Goal: Book appointment/travel/reservation

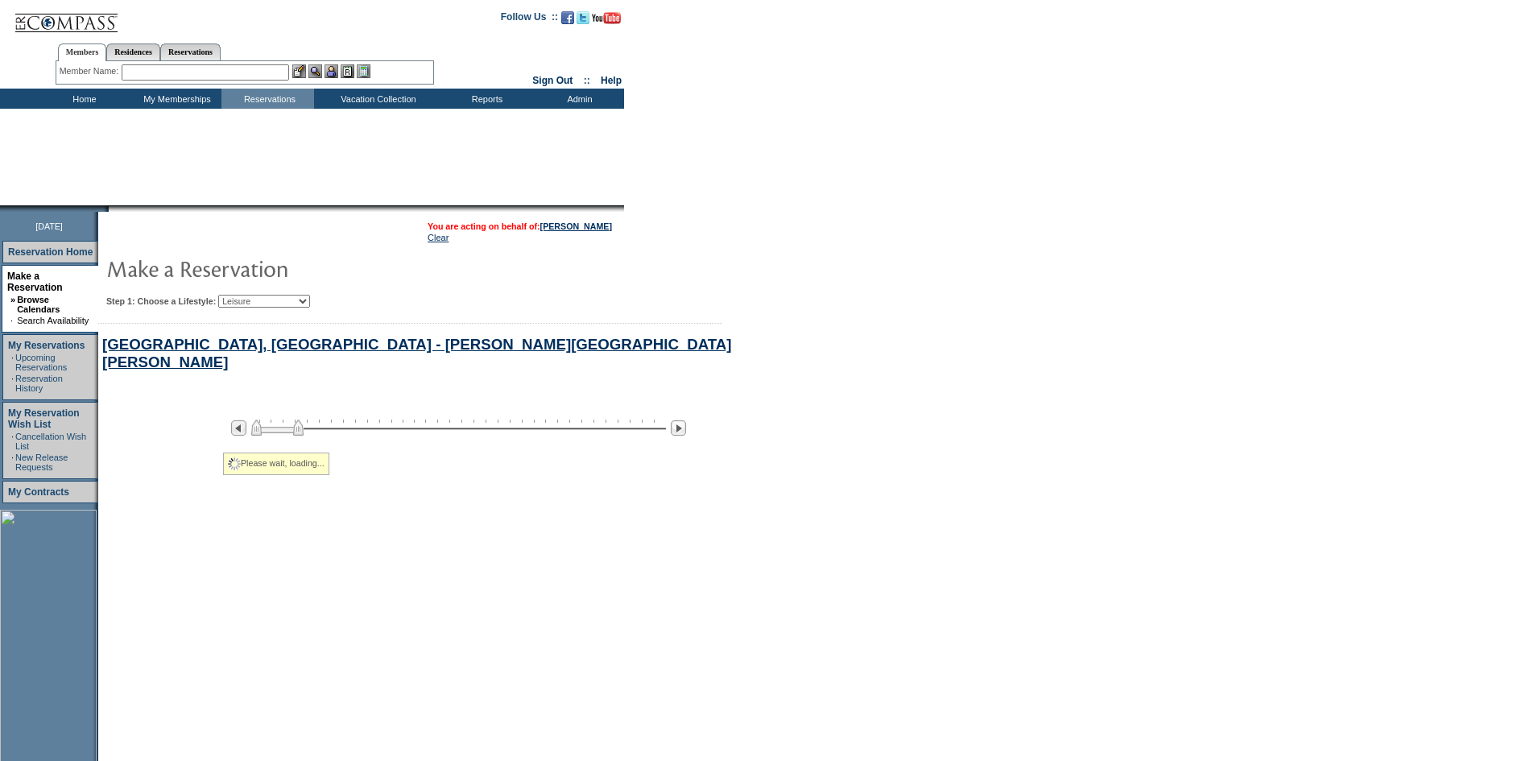
select select "Leisure"
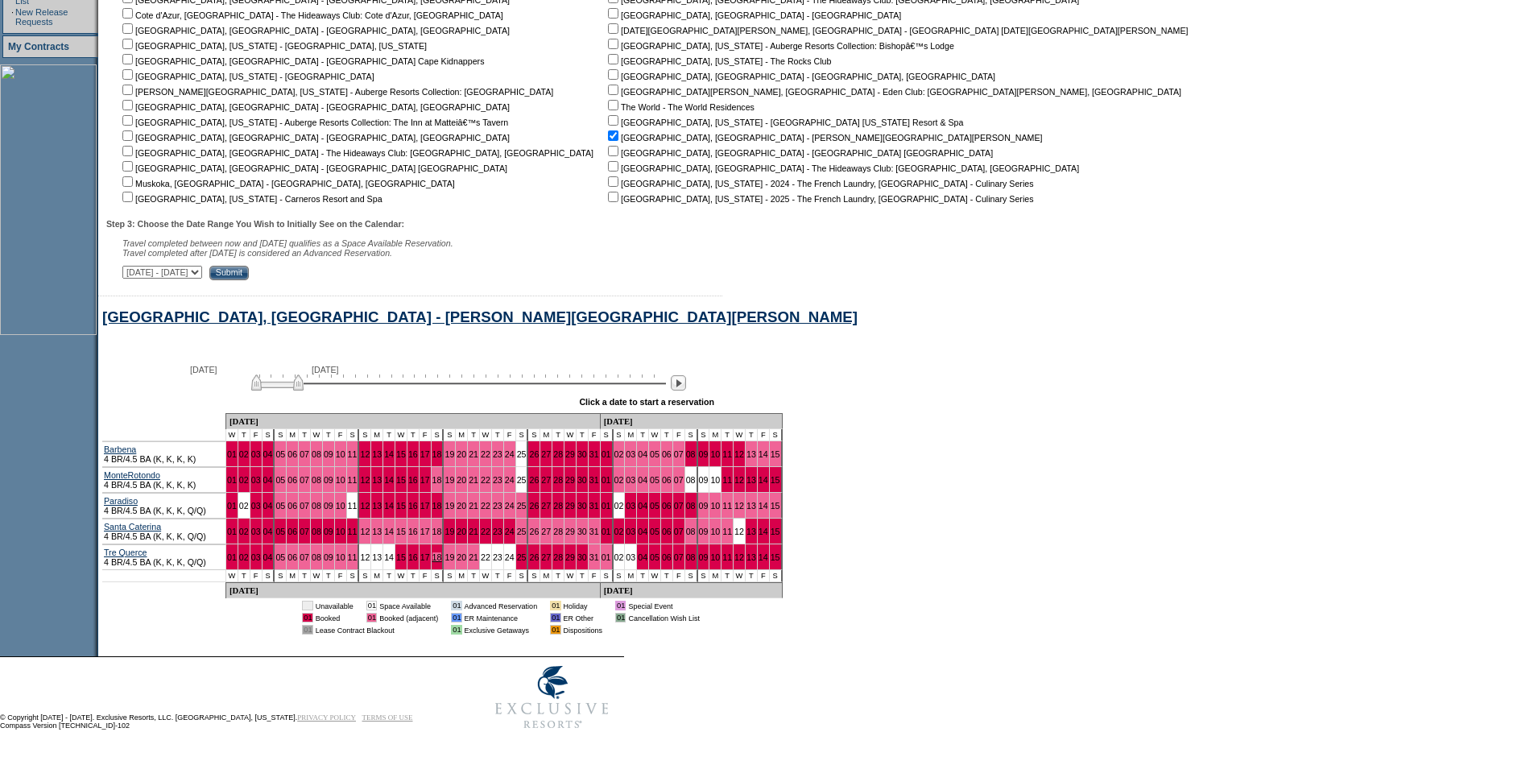
scroll to position [465, 0]
click at [273, 378] on img at bounding box center [277, 382] width 52 height 16
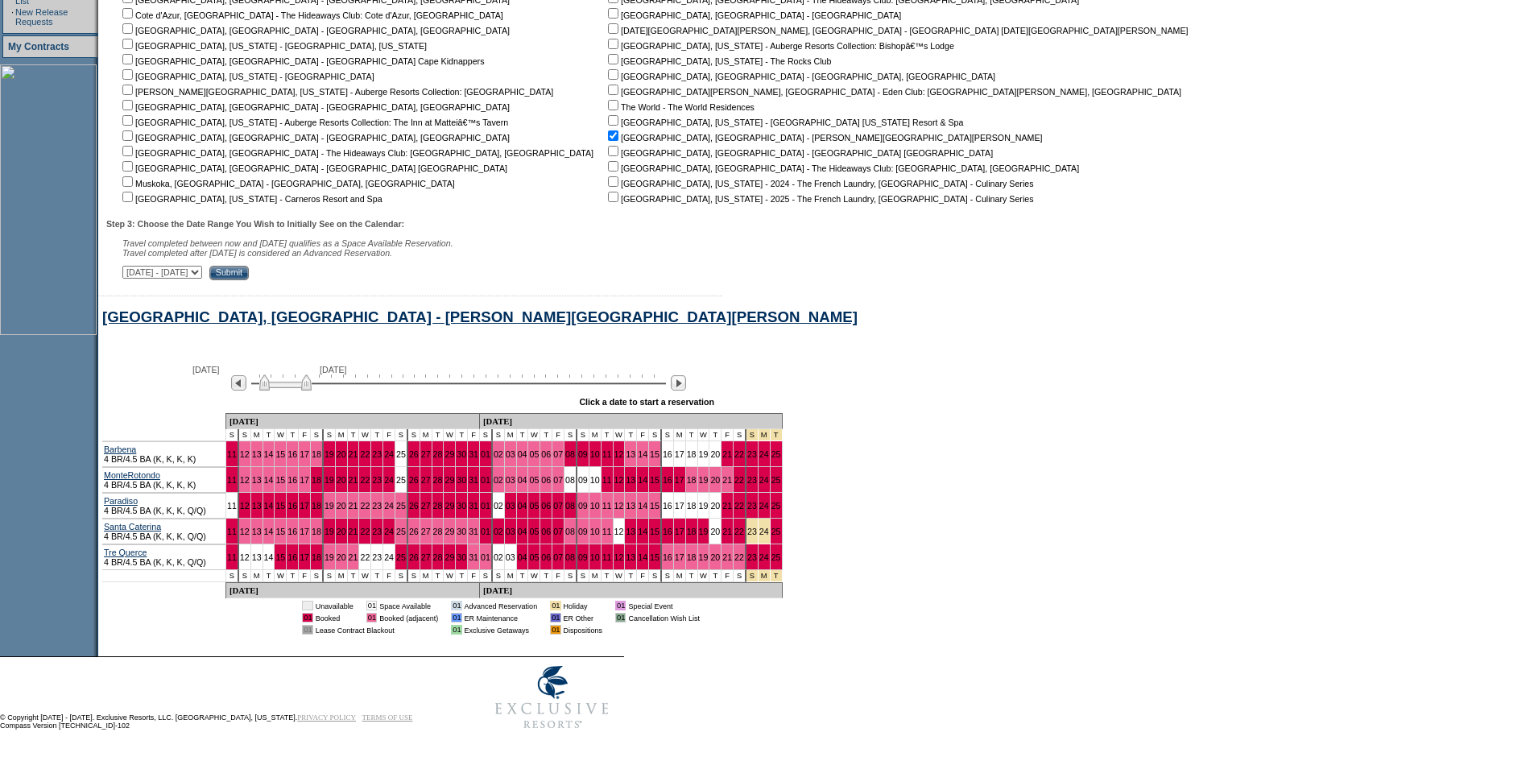
drag, startPoint x: 273, startPoint y: 378, endPoint x: 296, endPoint y: 375, distance: 22.8
click at [296, 375] on img at bounding box center [285, 382] width 52 height 16
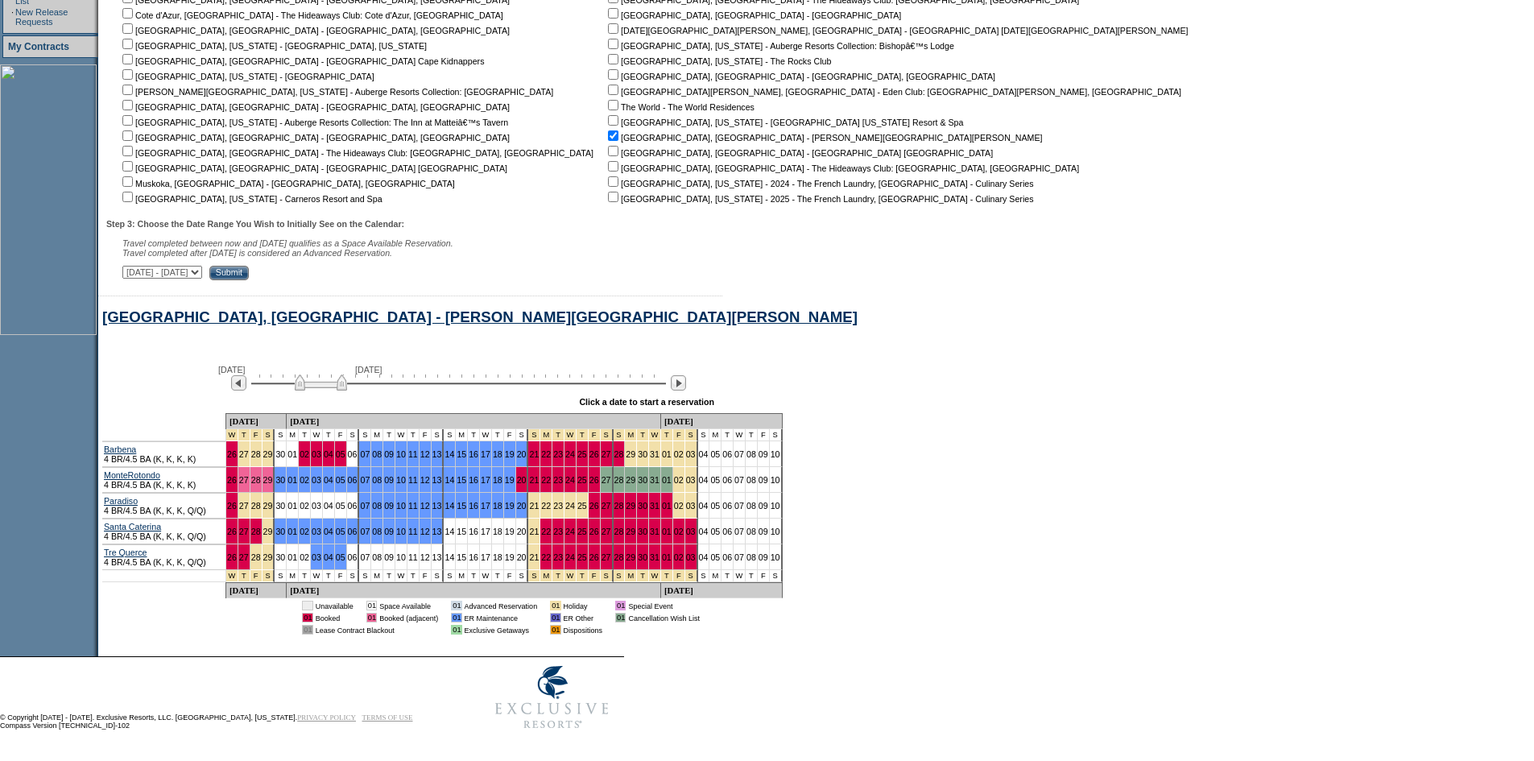
drag, startPoint x: 290, startPoint y: 375, endPoint x: 308, endPoint y: 374, distance: 18.6
click at [308, 374] on img at bounding box center [321, 382] width 52 height 16
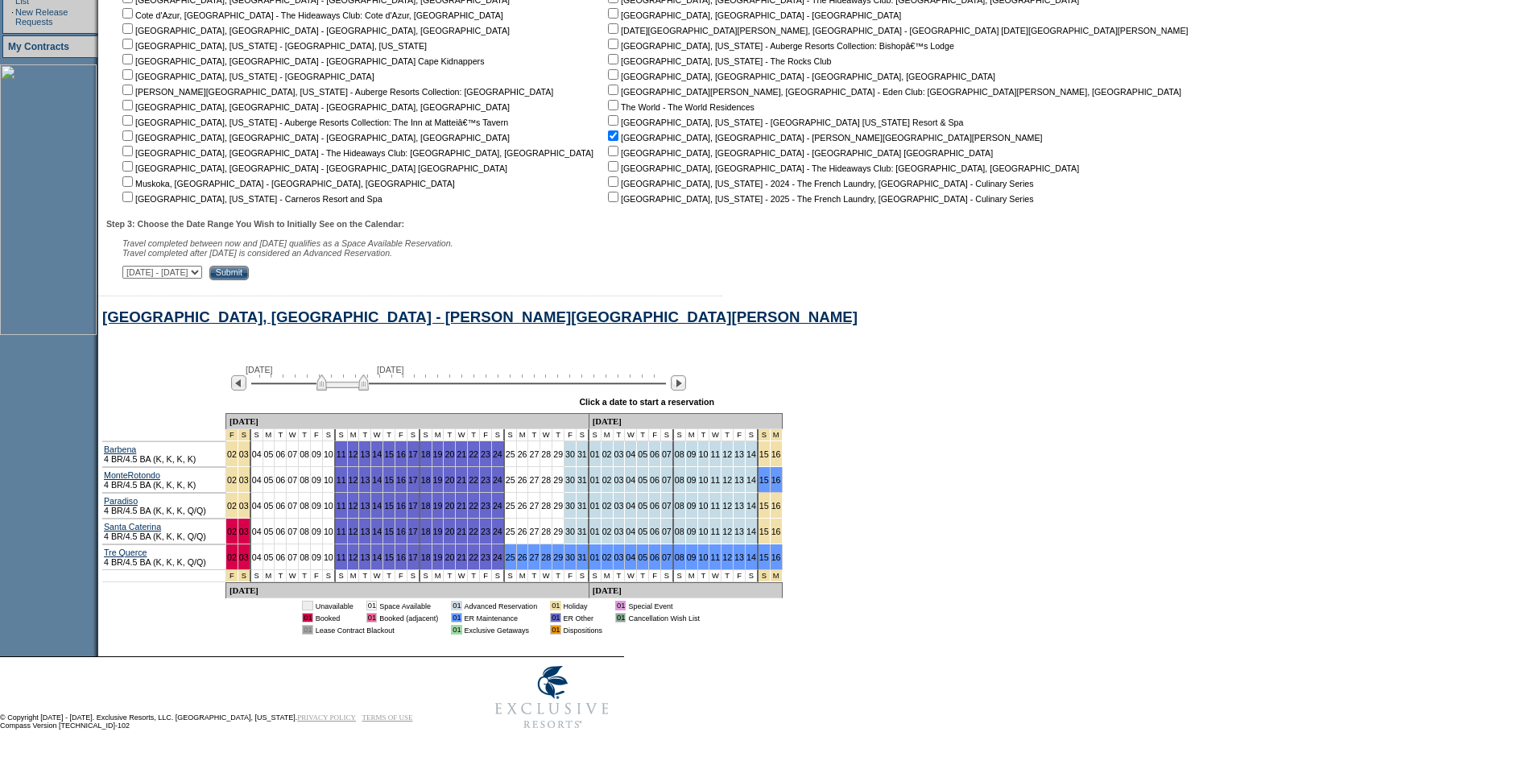
drag, startPoint x: 308, startPoint y: 374, endPoint x: 329, endPoint y: 371, distance: 20.3
click at [329, 374] on img at bounding box center [342, 382] width 52 height 16
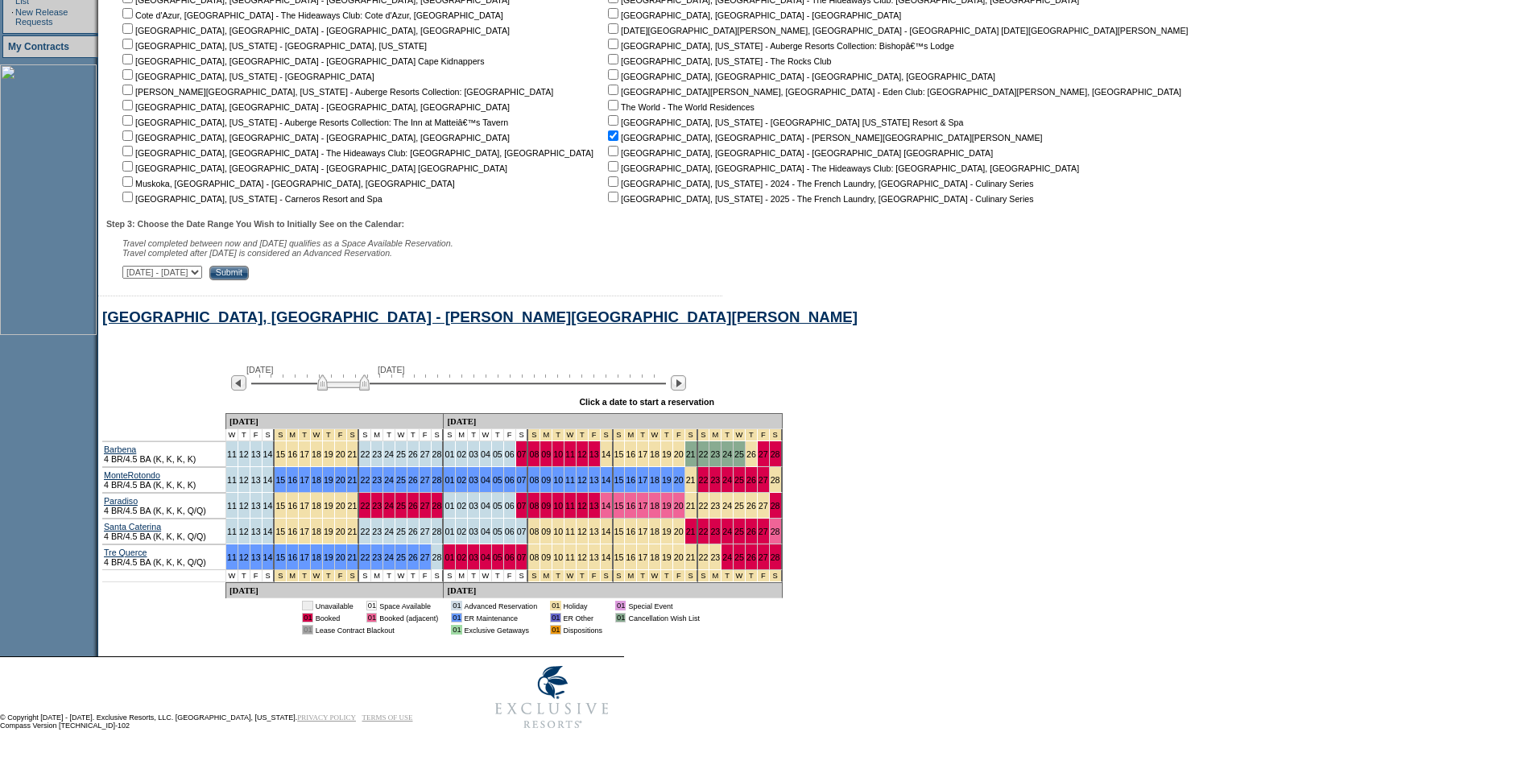
click at [331, 374] on img at bounding box center [343, 382] width 52 height 16
drag, startPoint x: 331, startPoint y: 371, endPoint x: 343, endPoint y: 371, distance: 12.1
click at [343, 374] on img at bounding box center [350, 382] width 52 height 16
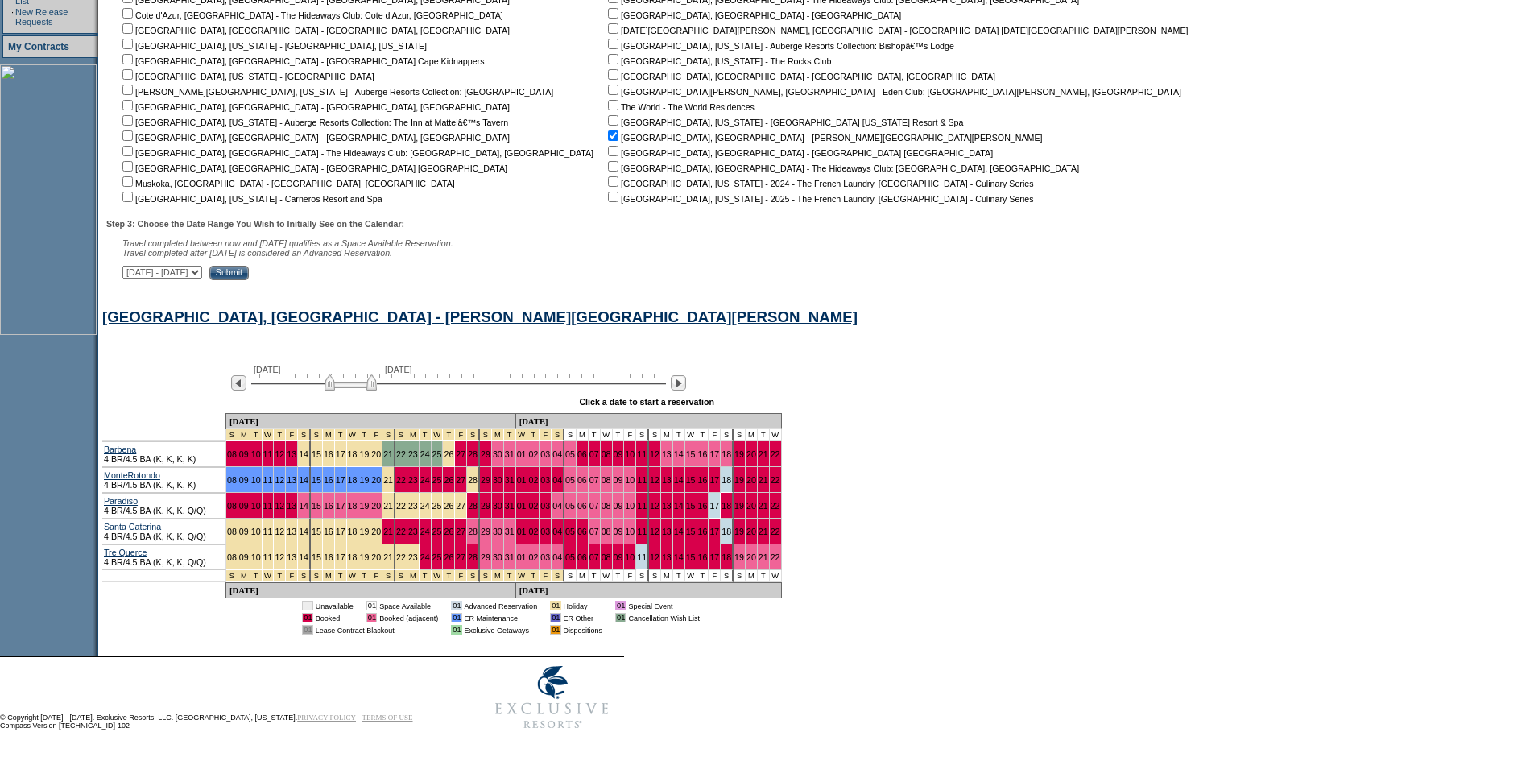
click at [341, 374] on img at bounding box center [351, 382] width 52 height 16
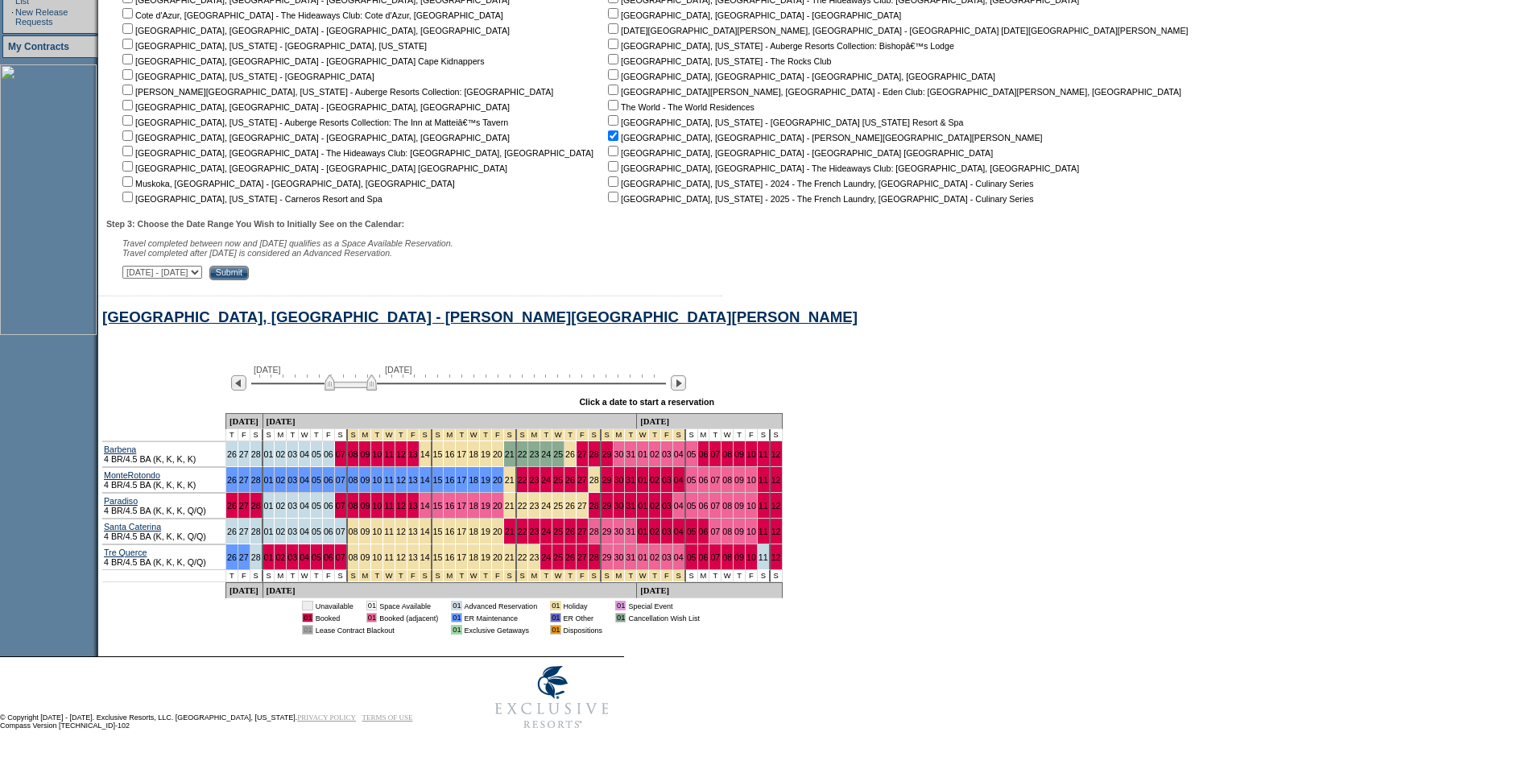
drag, startPoint x: 341, startPoint y: 383, endPoint x: 357, endPoint y: 381, distance: 16.2
click at [357, 381] on img at bounding box center [351, 382] width 52 height 16
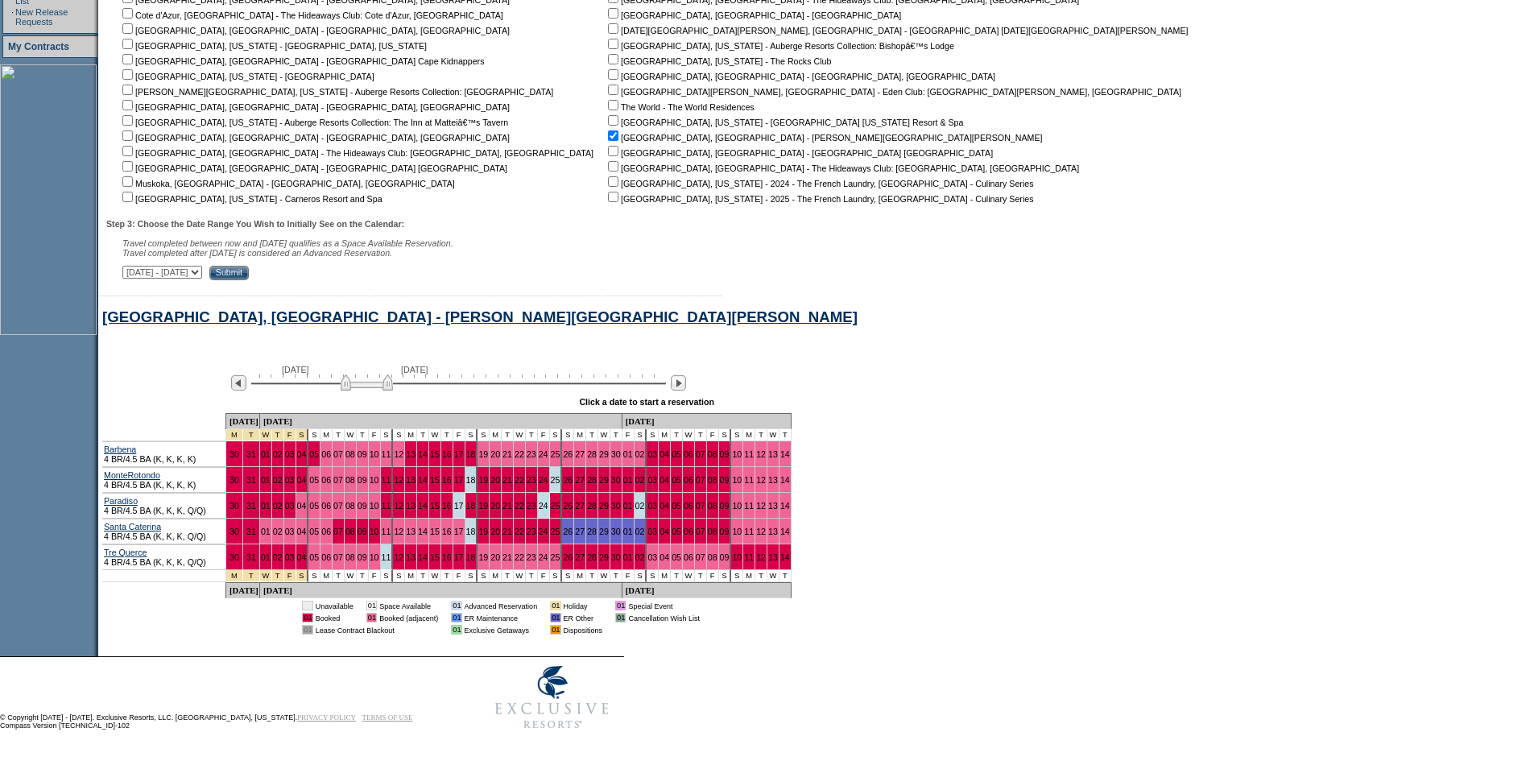
drag, startPoint x: 357, startPoint y: 381, endPoint x: 366, endPoint y: 378, distance: 9.2
click at [366, 378] on img at bounding box center [367, 382] width 52 height 16
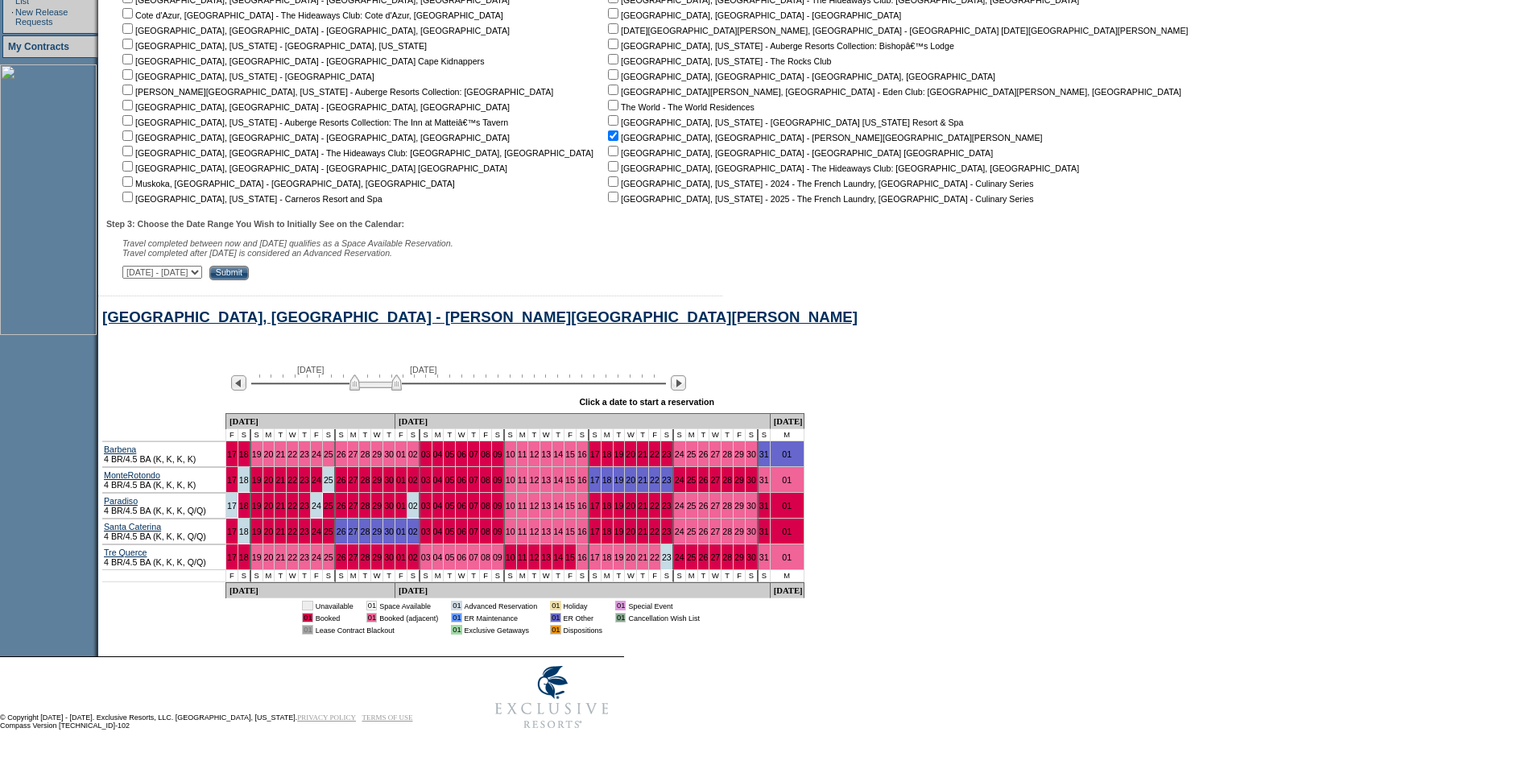
drag, startPoint x: 367, startPoint y: 377, endPoint x: 384, endPoint y: 374, distance: 17.1
click at [384, 374] on img at bounding box center [375, 382] width 52 height 16
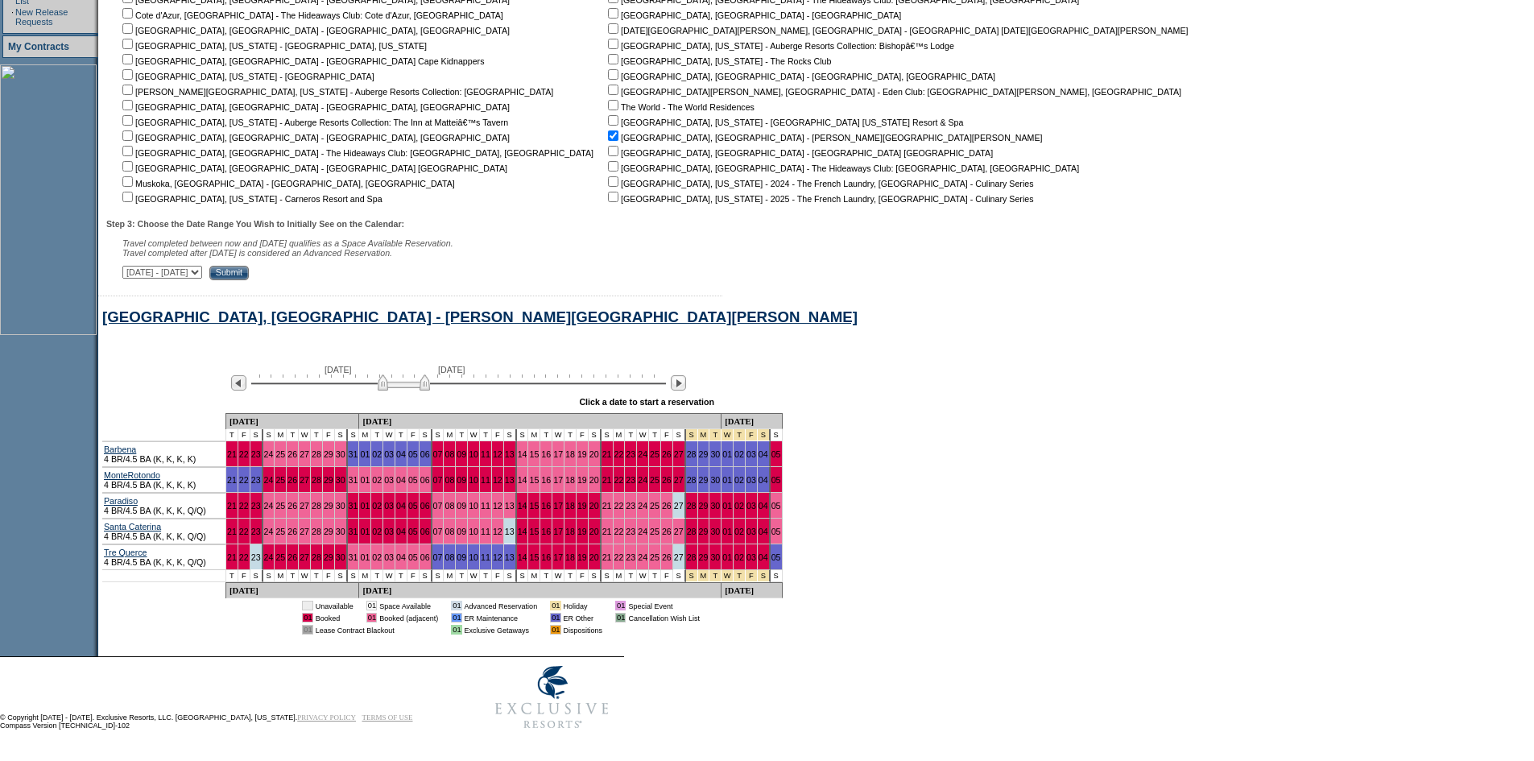
drag, startPoint x: 384, startPoint y: 374, endPoint x: 395, endPoint y: 374, distance: 11.3
click at [395, 374] on img at bounding box center [404, 382] width 52 height 16
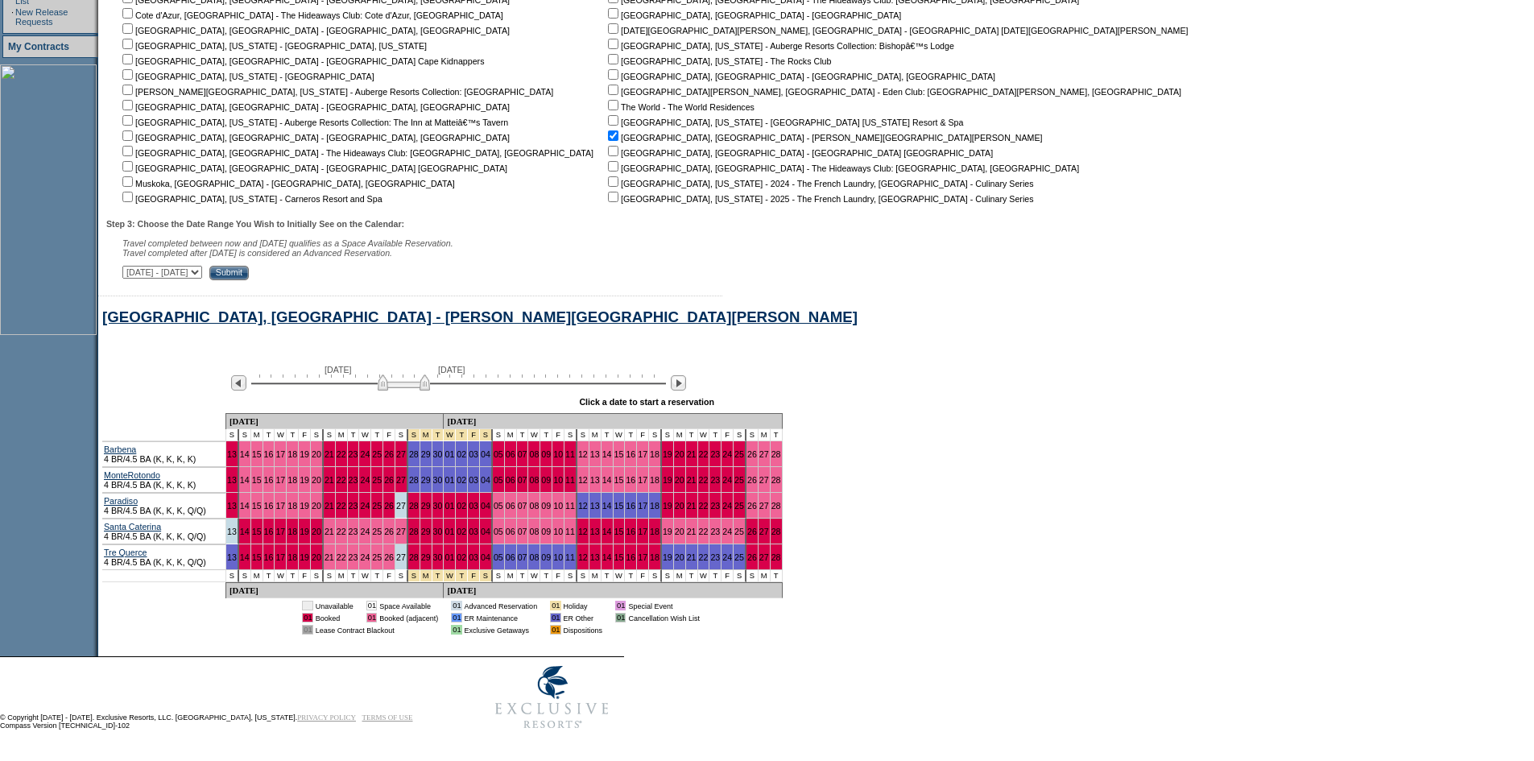
click at [402, 374] on img at bounding box center [404, 382] width 52 height 16
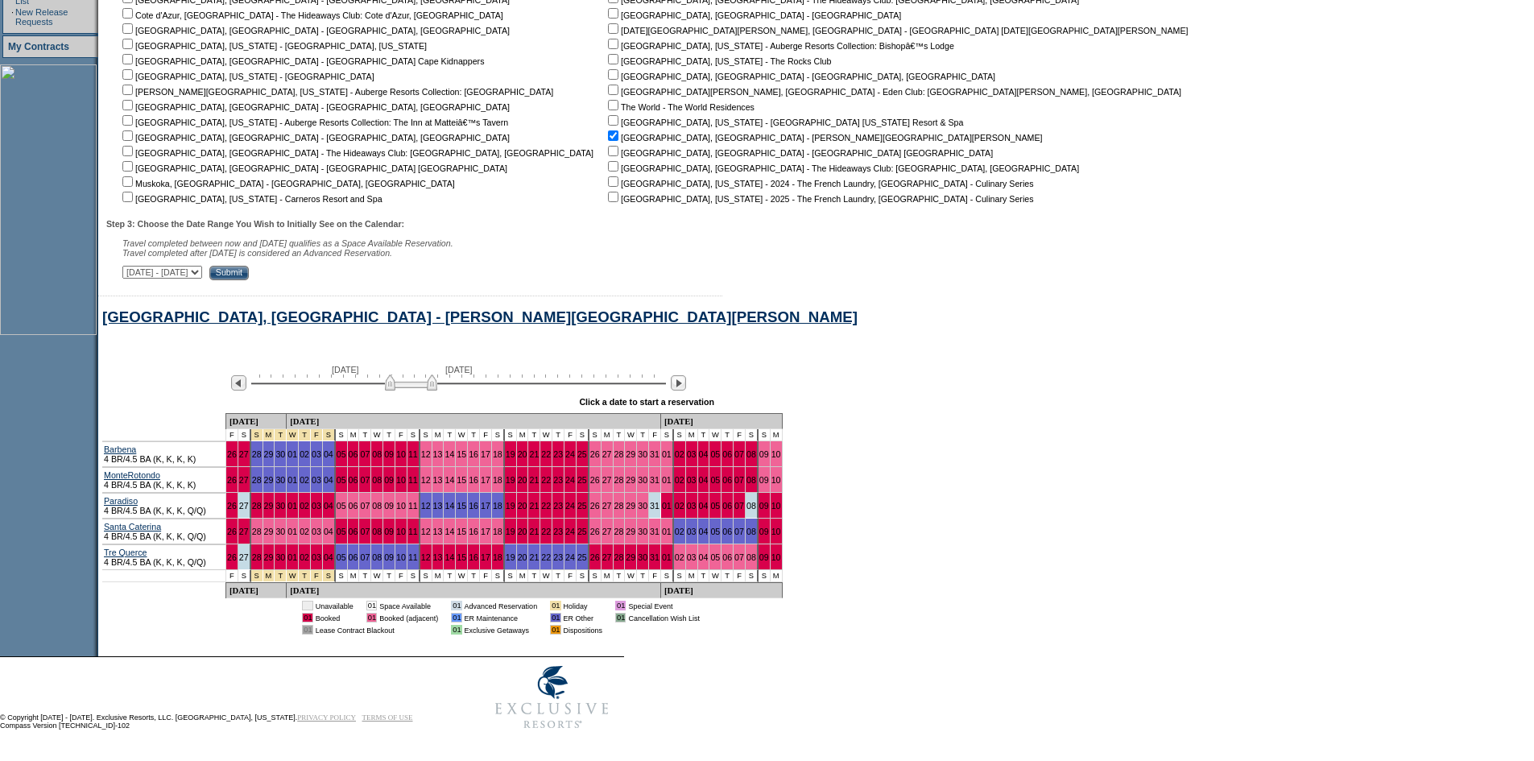
drag, startPoint x: 403, startPoint y: 374, endPoint x: 411, endPoint y: 373, distance: 8.9
click at [411, 374] on img at bounding box center [411, 382] width 52 height 16
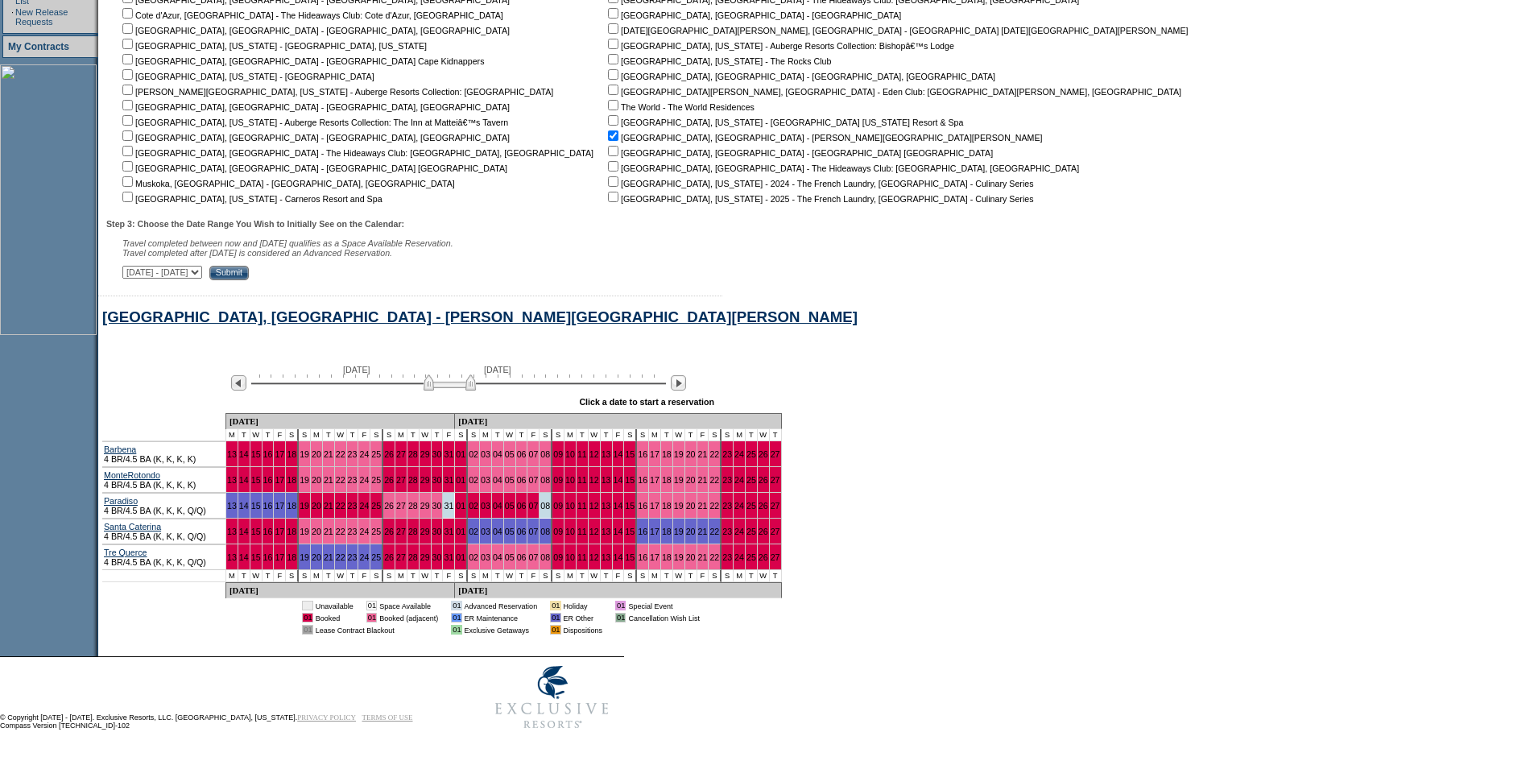
drag, startPoint x: 413, startPoint y: 373, endPoint x: 444, endPoint y: 369, distance: 30.9
click at [444, 374] on img at bounding box center [450, 382] width 52 height 16
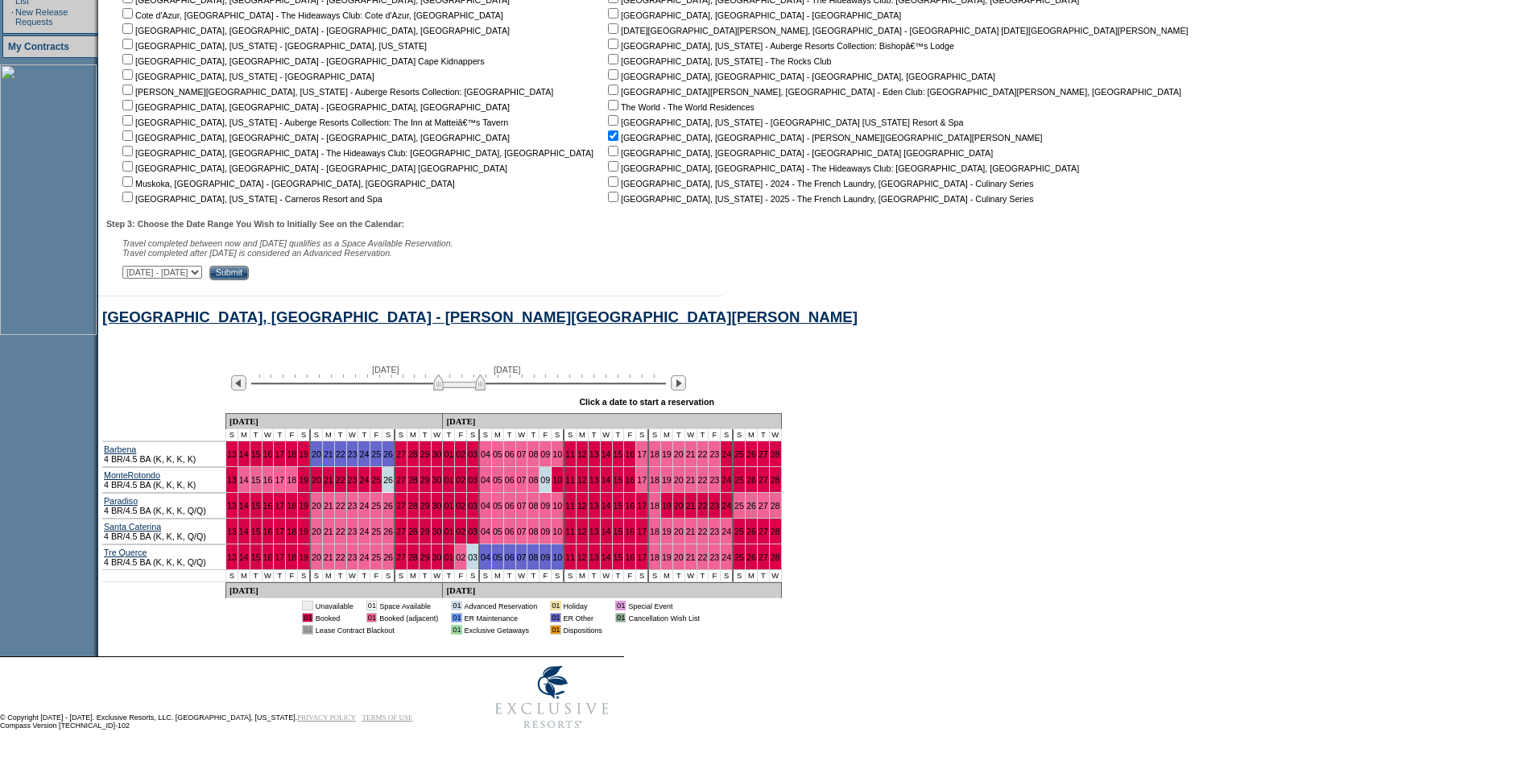
drag, startPoint x: 440, startPoint y: 374, endPoint x: 460, endPoint y: 378, distance: 19.6
click at [460, 378] on img at bounding box center [459, 382] width 52 height 16
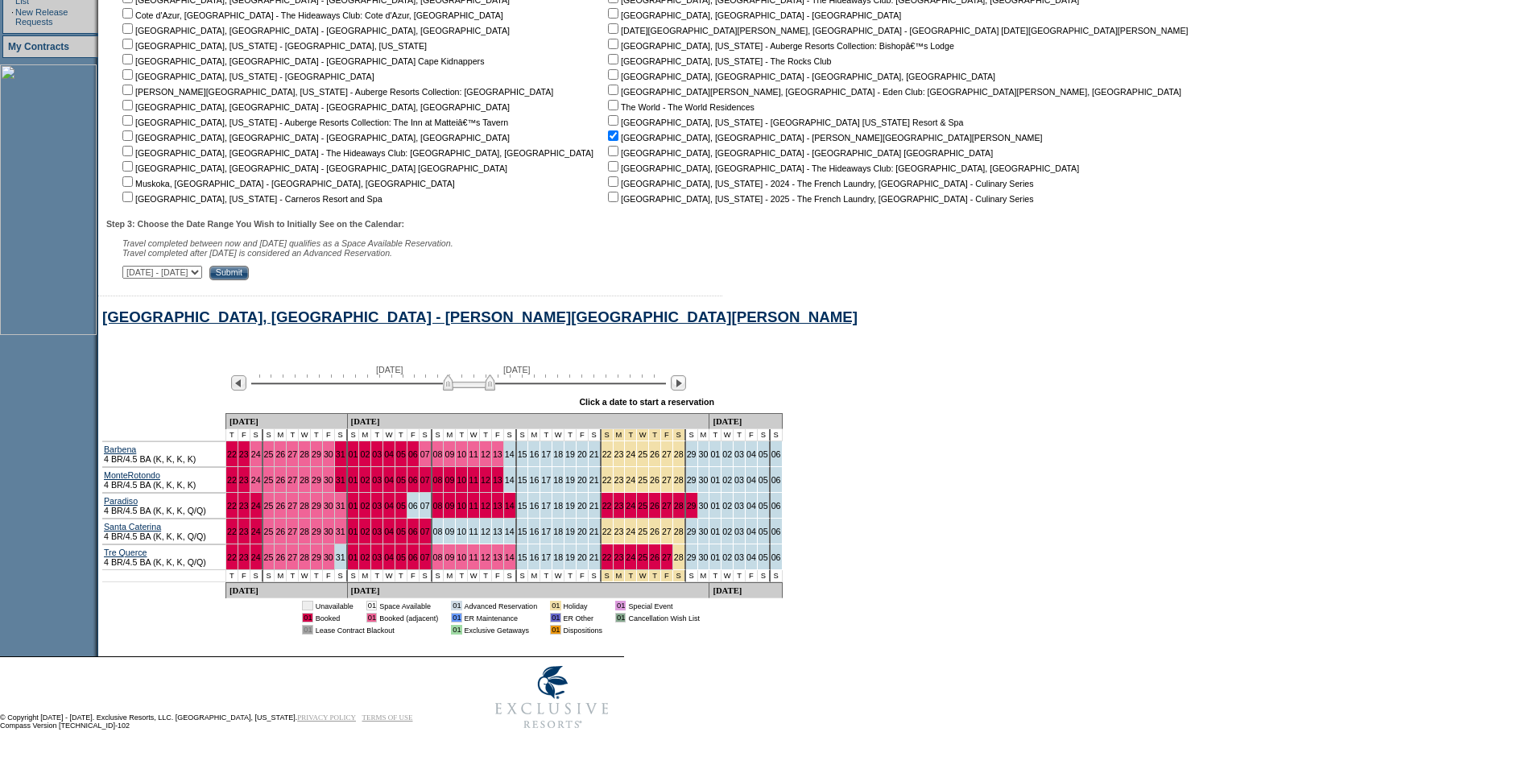
click at [465, 378] on img at bounding box center [469, 382] width 52 height 16
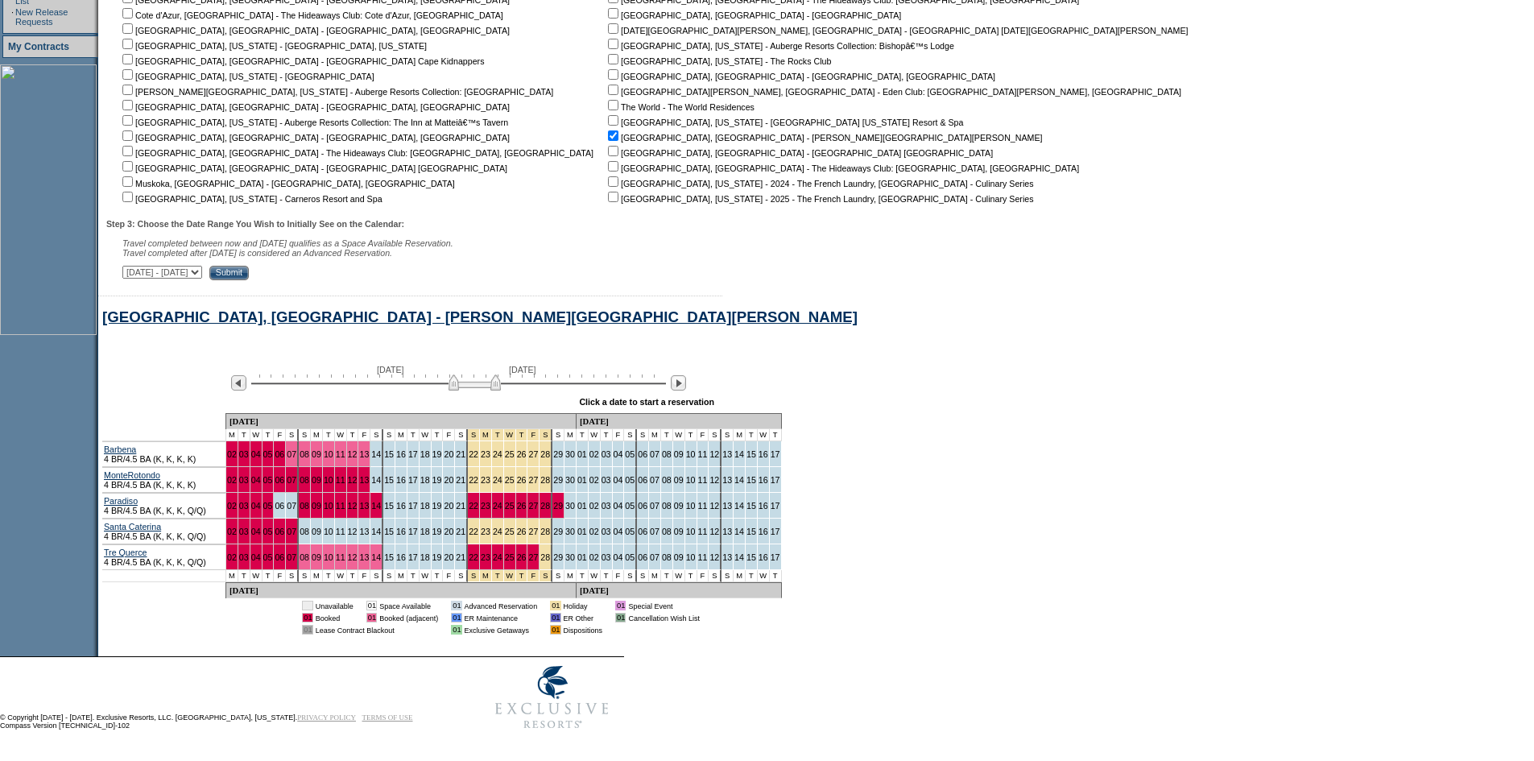
click at [467, 378] on img at bounding box center [475, 382] width 52 height 16
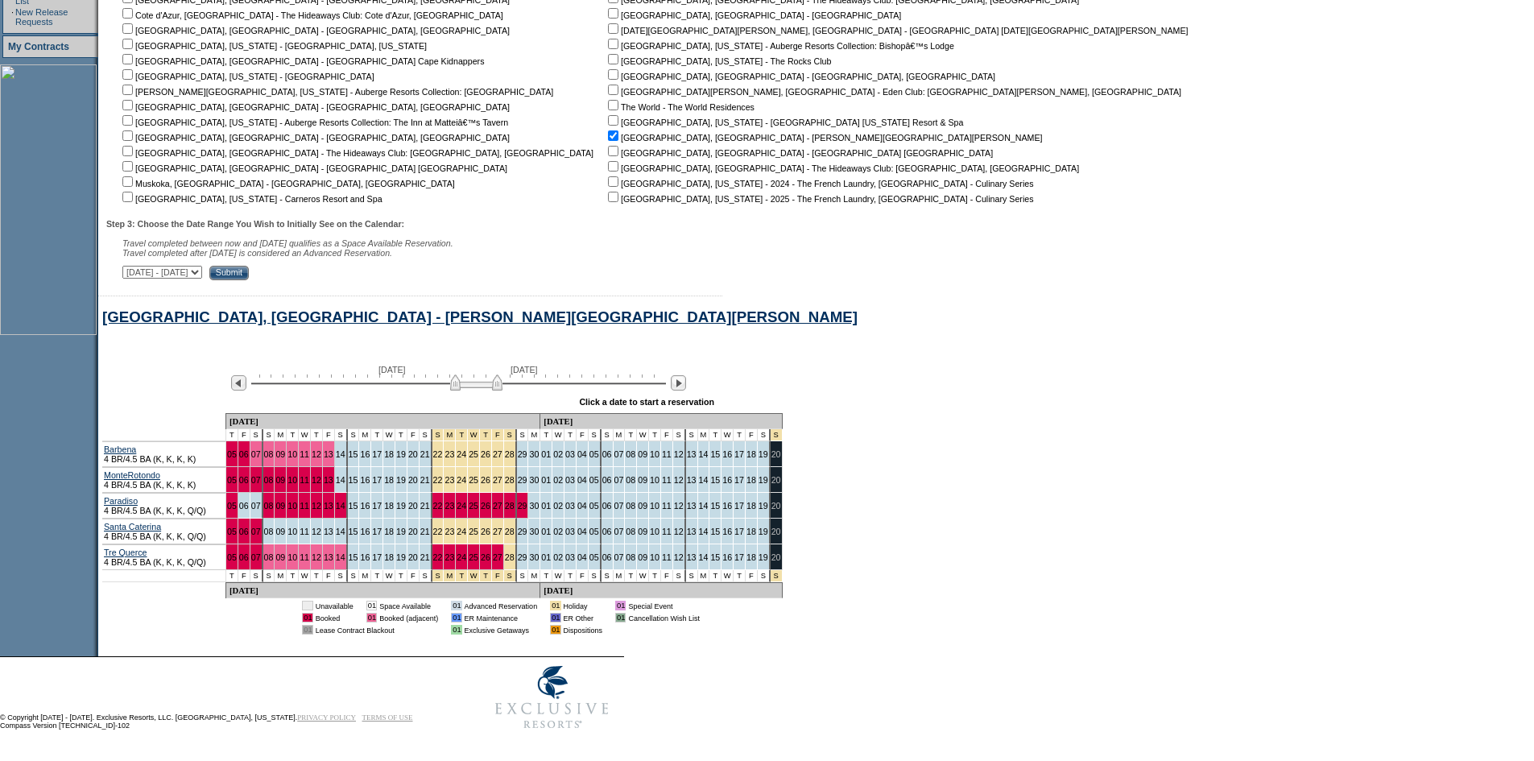
drag, startPoint x: 467, startPoint y: 378, endPoint x: 480, endPoint y: 377, distance: 12.9
click at [480, 377] on img at bounding box center [476, 382] width 52 height 16
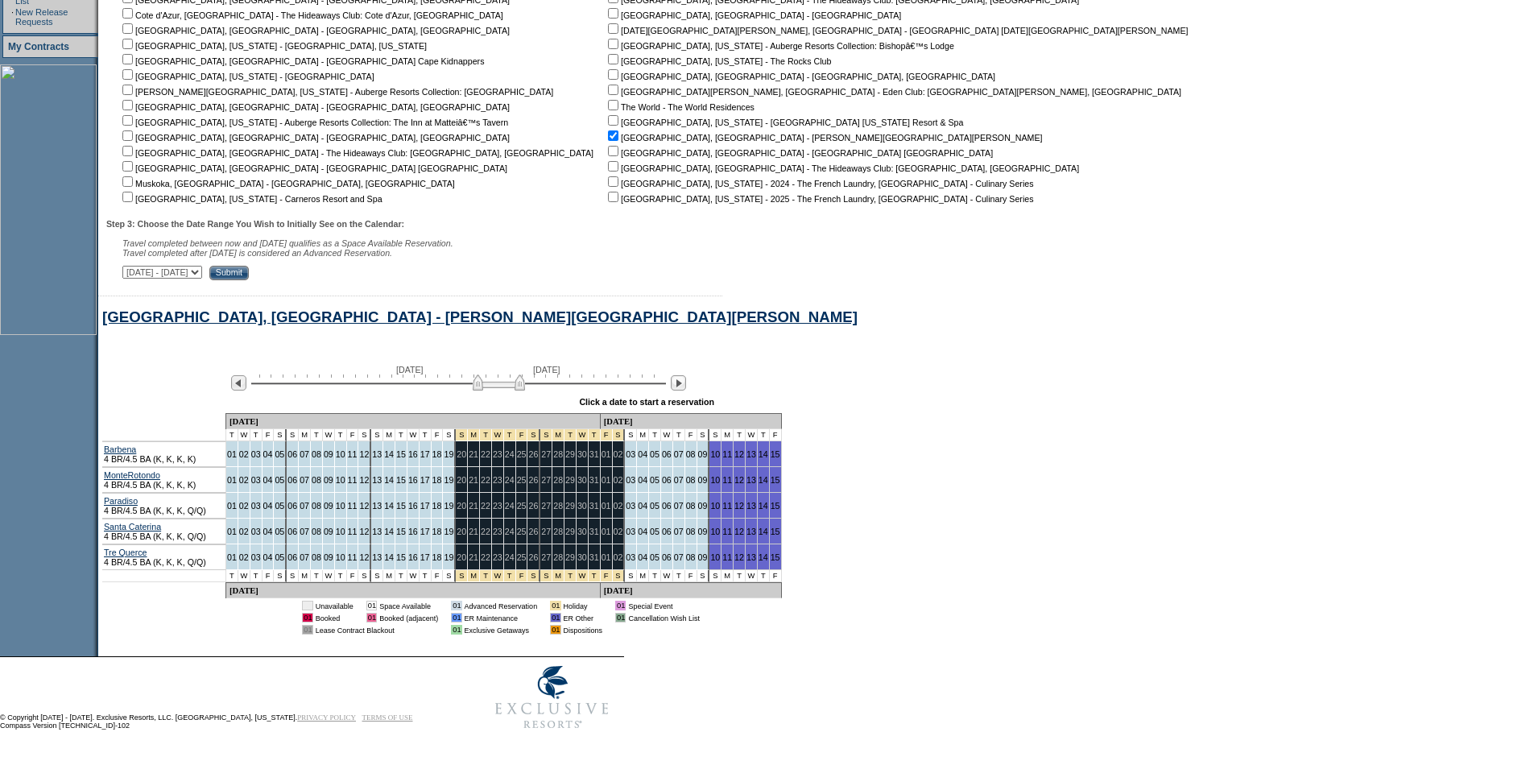
drag, startPoint x: 480, startPoint y: 377, endPoint x: 490, endPoint y: 374, distance: 10.0
click at [490, 374] on img at bounding box center [499, 382] width 52 height 16
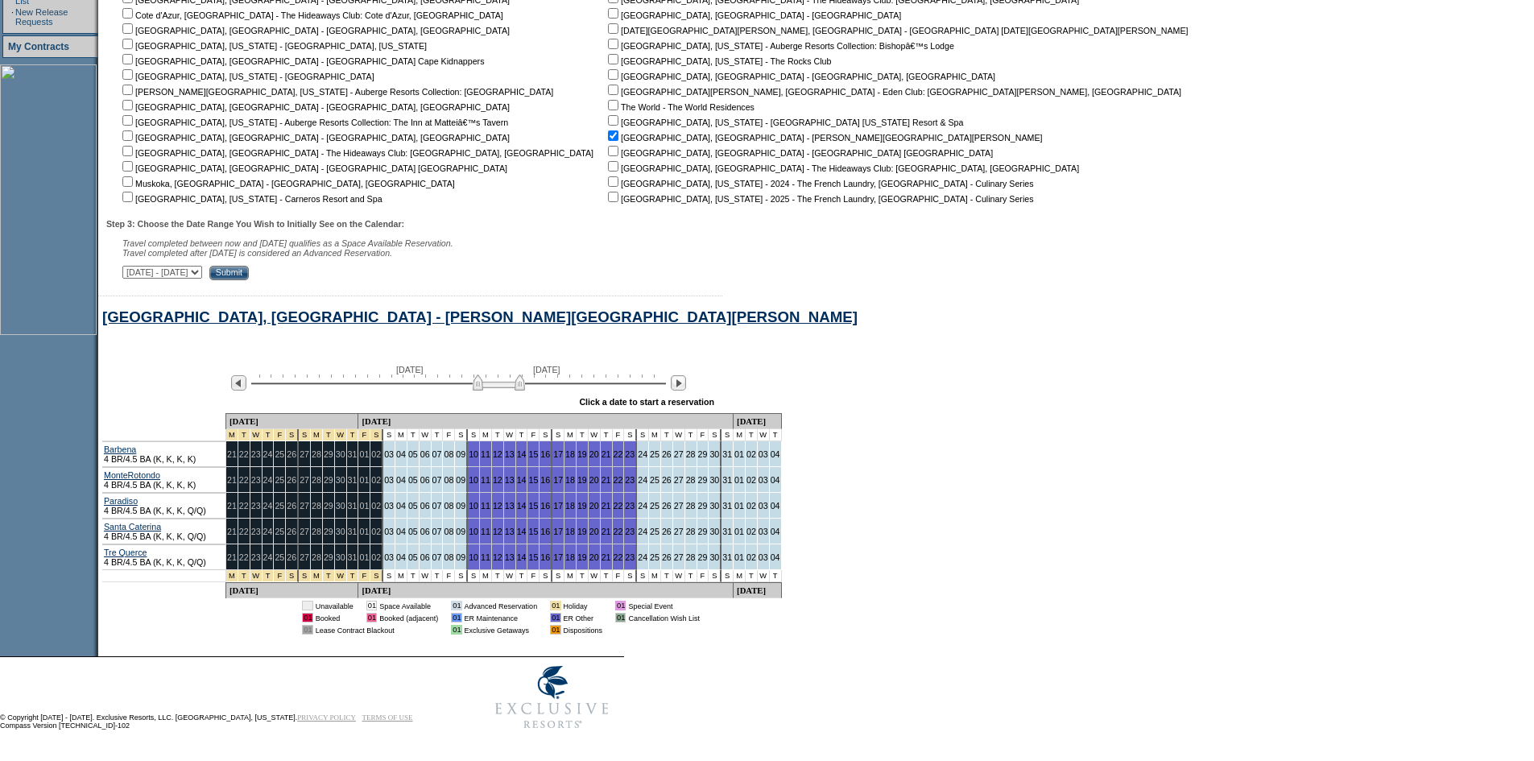
click at [497, 374] on img at bounding box center [499, 382] width 52 height 16
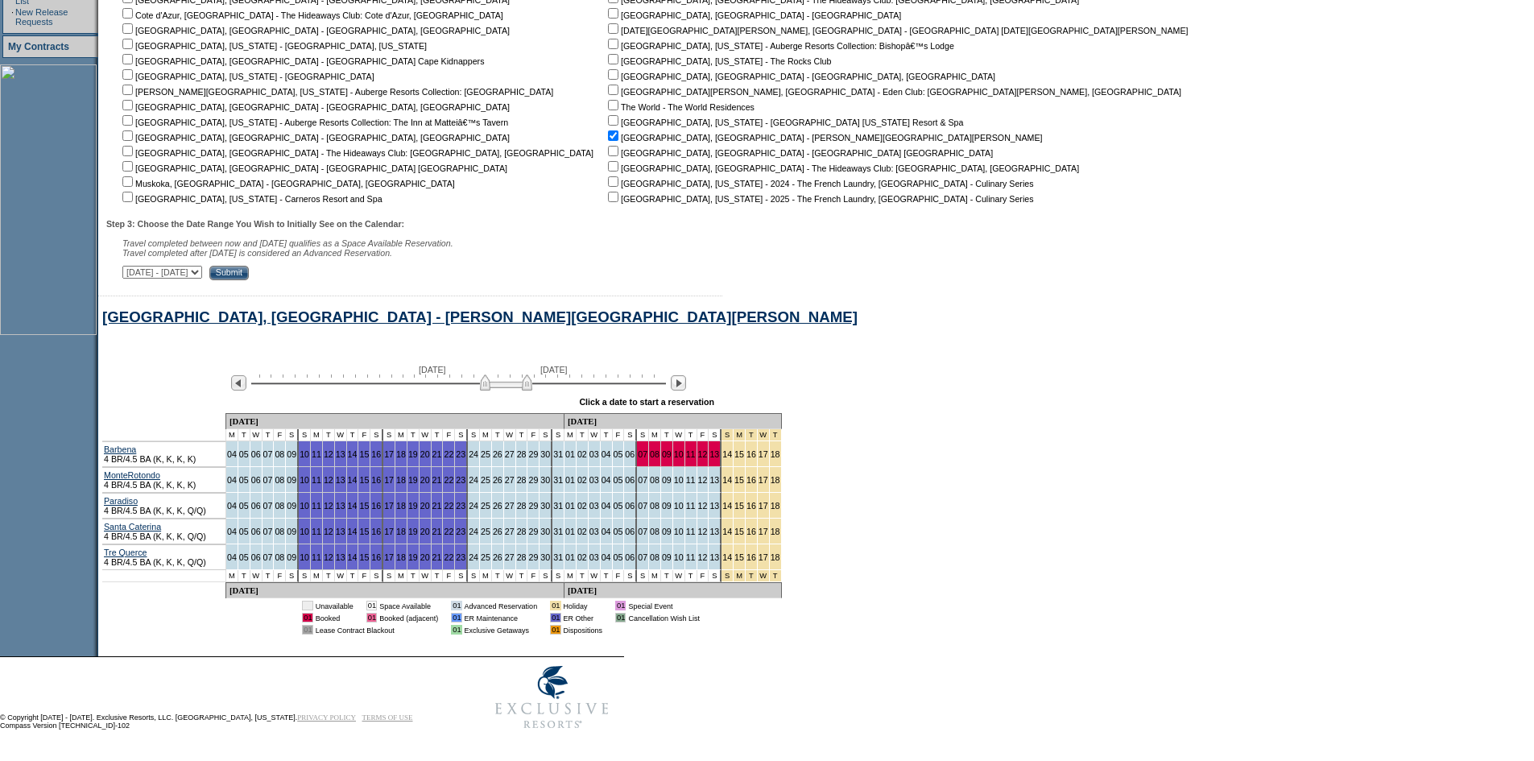
click at [503, 374] on img at bounding box center [506, 382] width 52 height 16
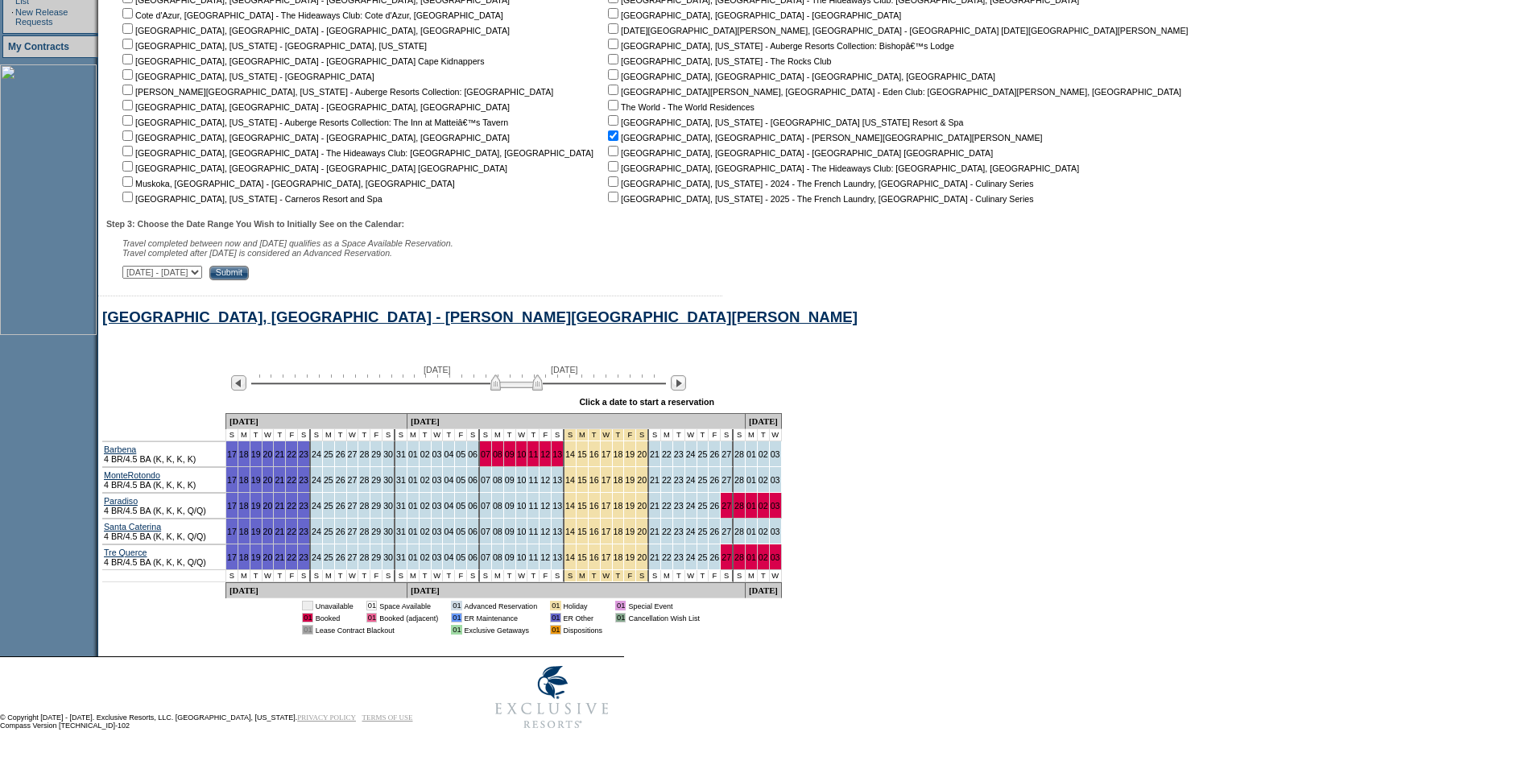
click at [507, 374] on img at bounding box center [516, 382] width 52 height 16
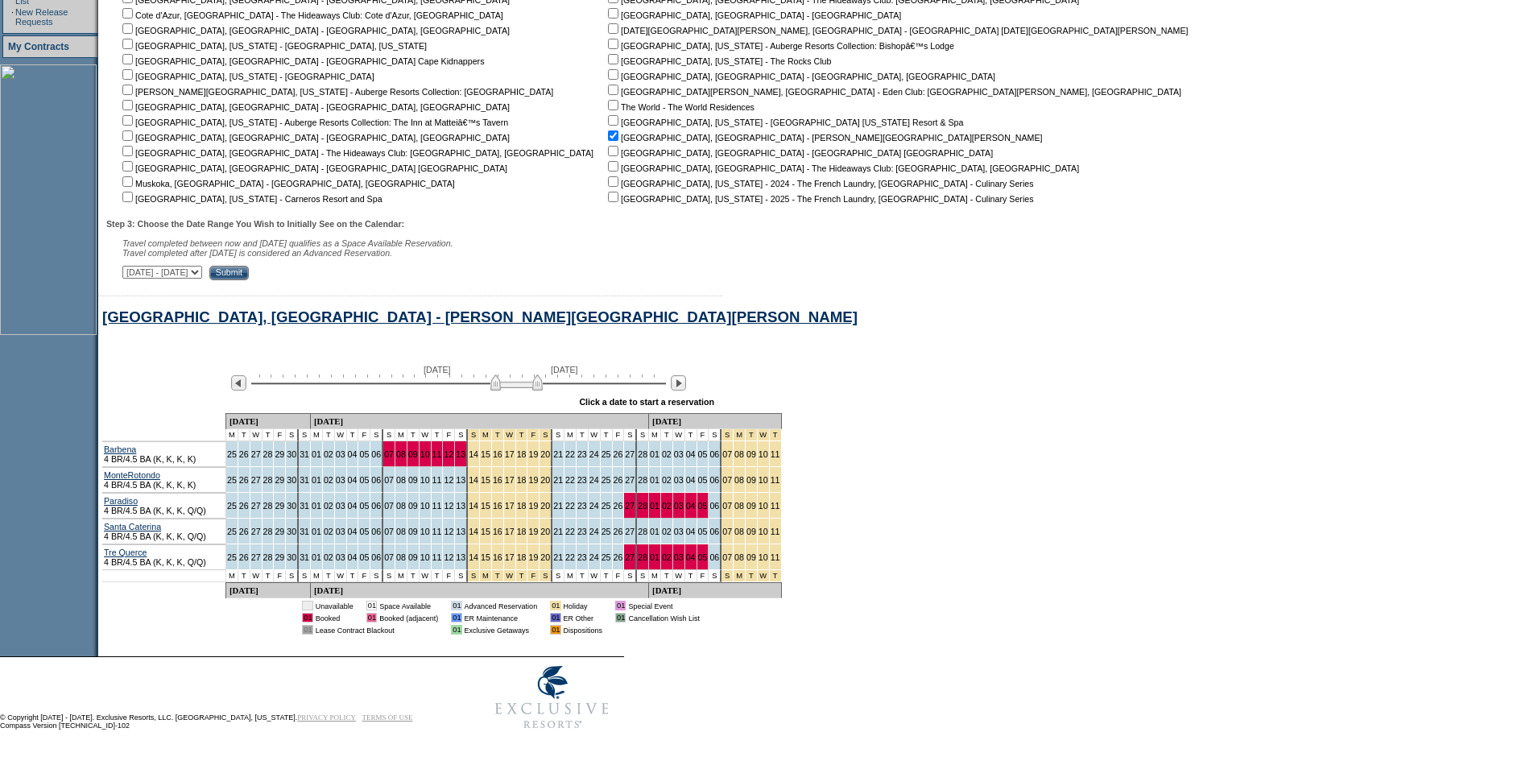
drag, startPoint x: 507, startPoint y: 371, endPoint x: 519, endPoint y: 367, distance: 12.0
click at [519, 367] on div "[DATE] [DATE]" at bounding box center [455, 378] width 465 height 27
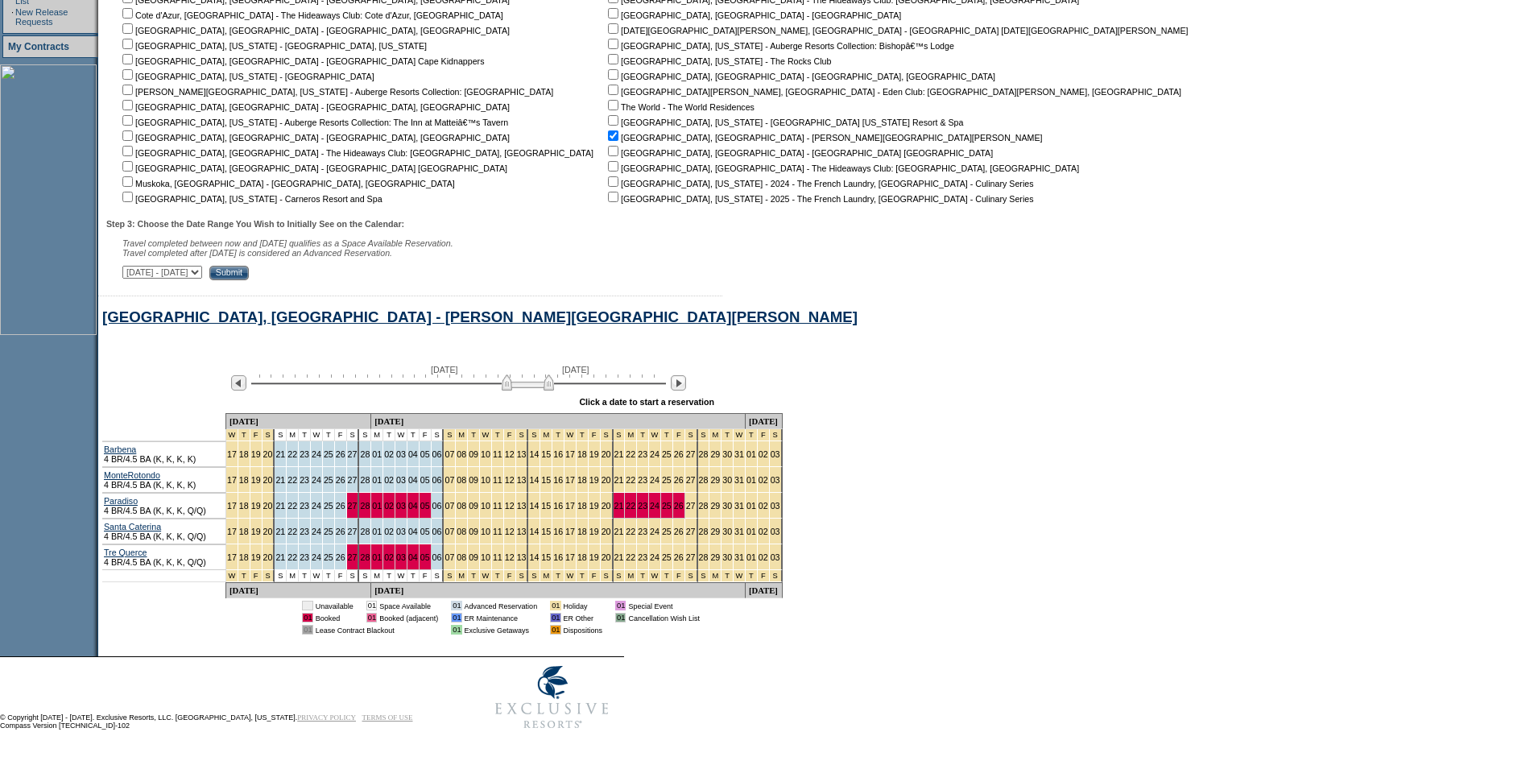
click at [523, 366] on div "[DATE] [DATE]" at bounding box center [455, 378] width 465 height 27
drag, startPoint x: 519, startPoint y: 379, endPoint x: 528, endPoint y: 379, distance: 9.7
click at [528, 379] on img at bounding box center [528, 382] width 52 height 16
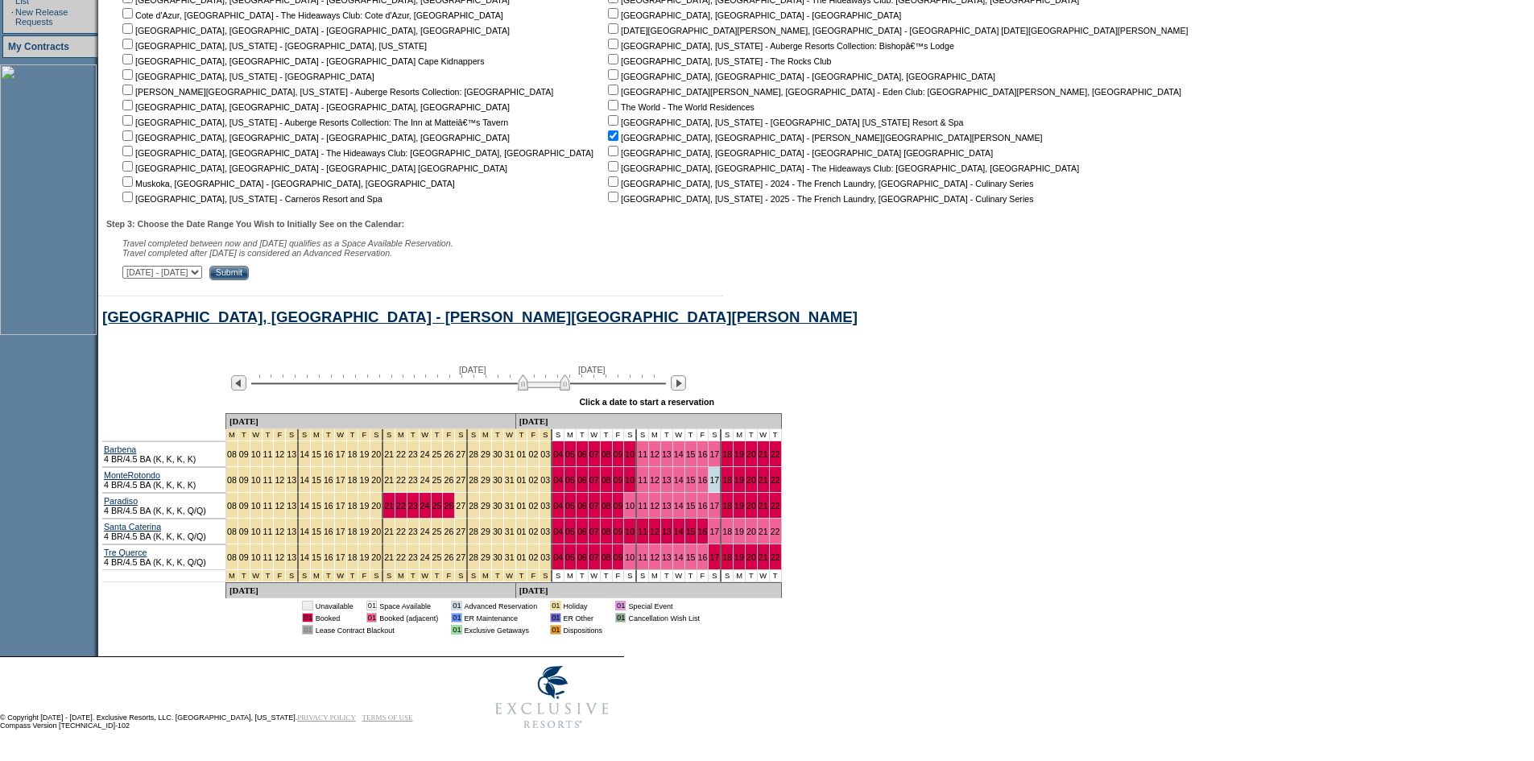
click at [535, 375] on img at bounding box center [544, 382] width 52 height 16
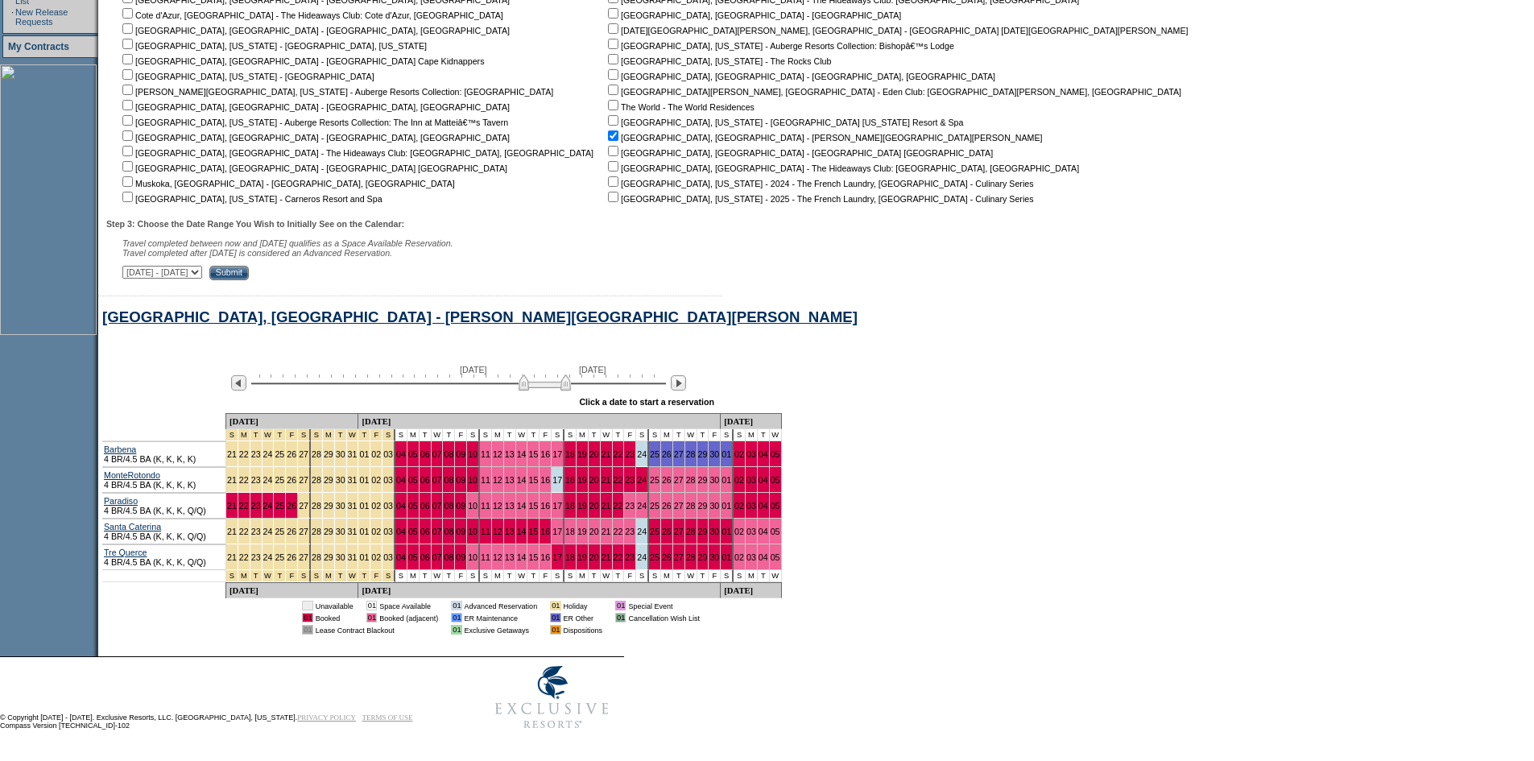
click at [536, 375] on img at bounding box center [545, 382] width 52 height 16
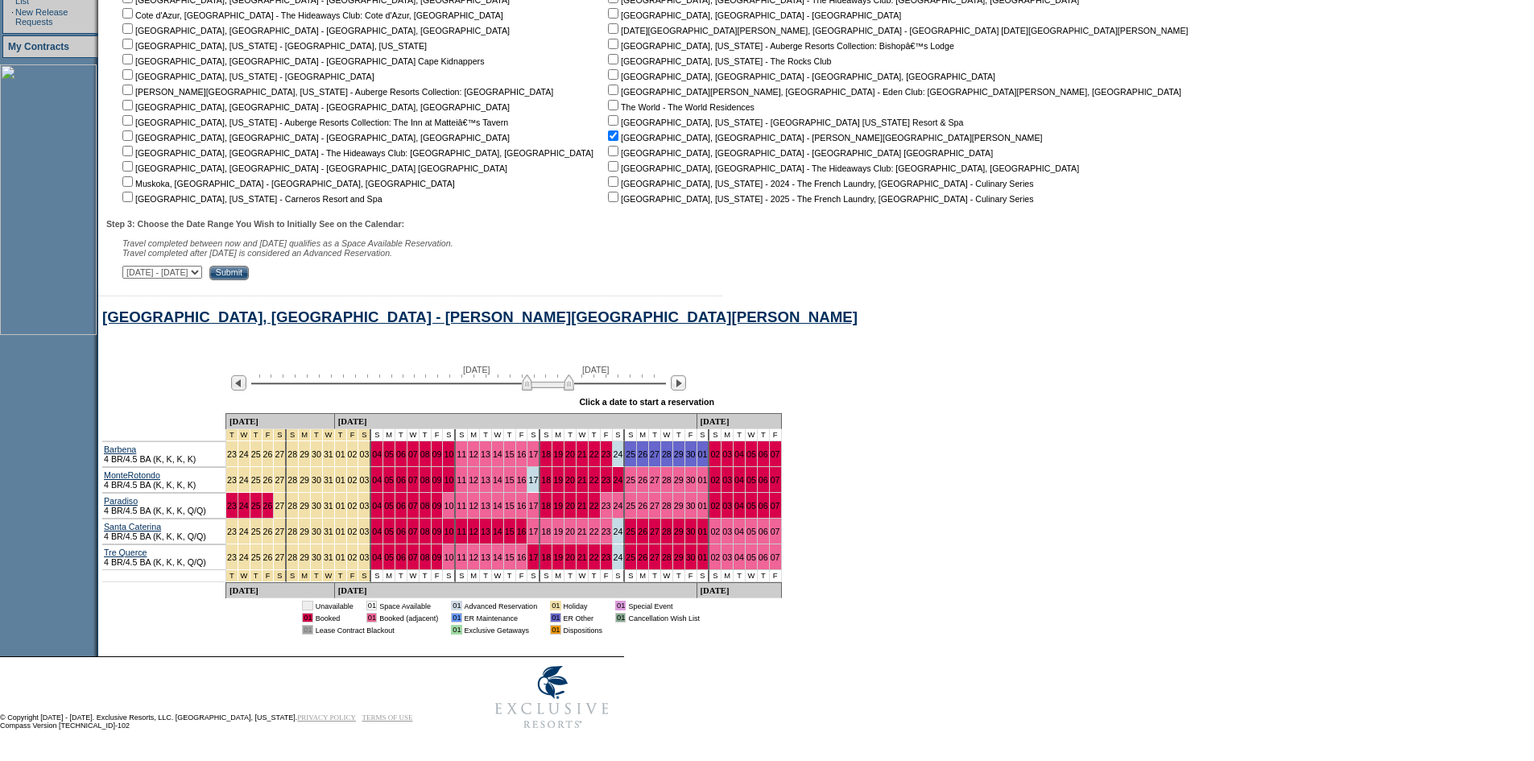
drag, startPoint x: 536, startPoint y: 375, endPoint x: 544, endPoint y: 375, distance: 8.9
click at [544, 375] on img at bounding box center [548, 382] width 52 height 16
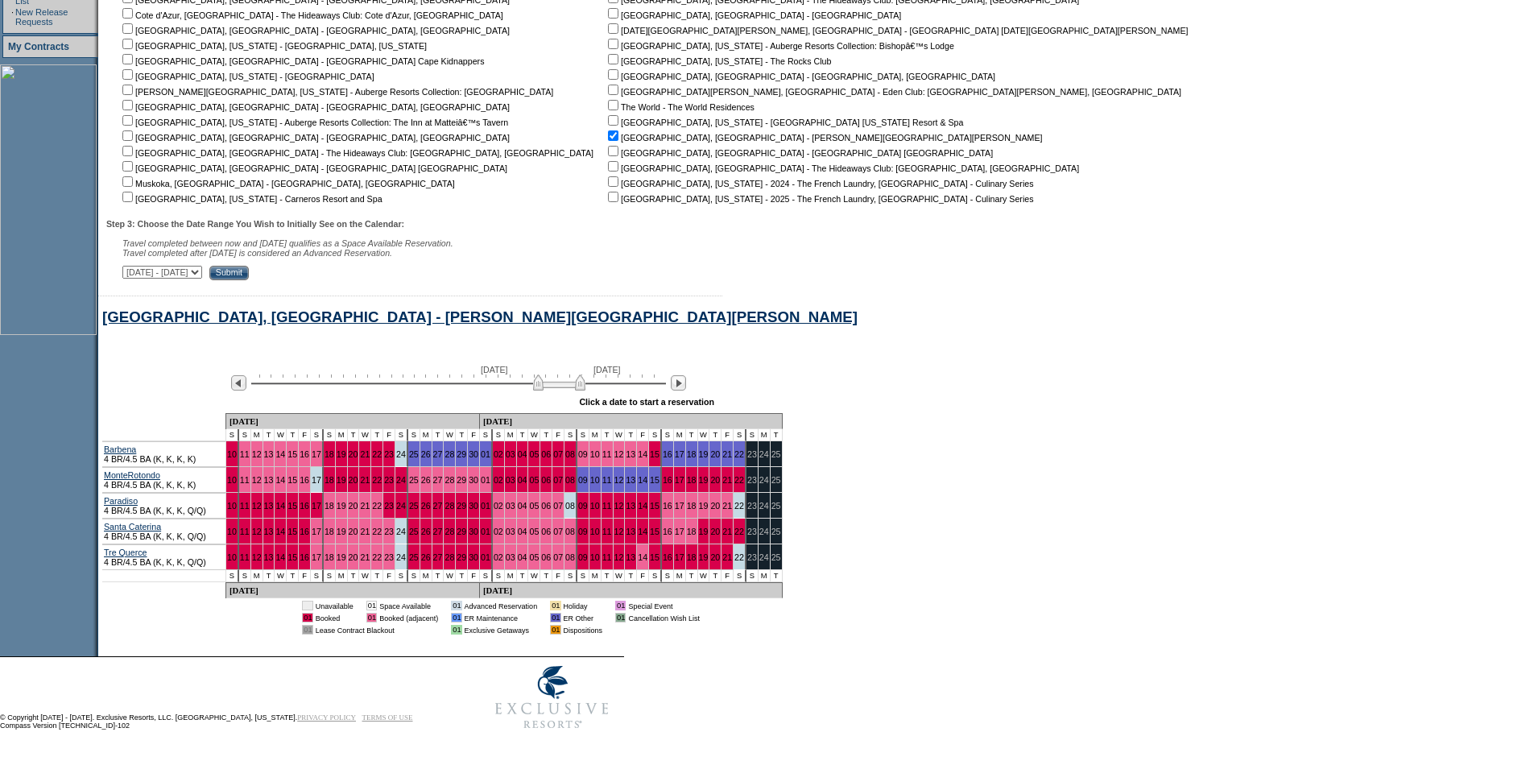
click at [552, 374] on img at bounding box center [559, 382] width 52 height 16
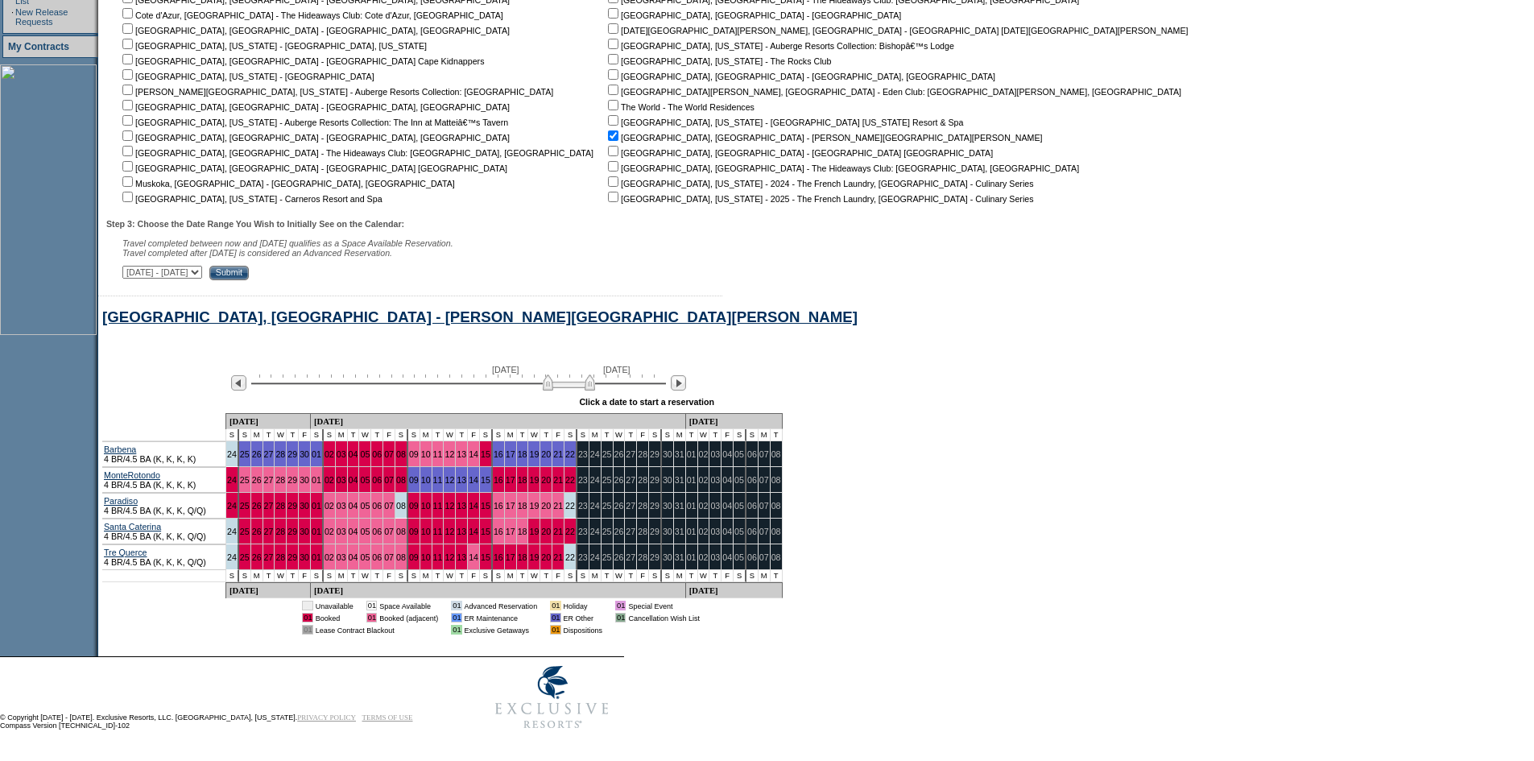
drag, startPoint x: 552, startPoint y: 374, endPoint x: 560, endPoint y: 374, distance: 8.9
click at [560, 374] on img at bounding box center [569, 382] width 52 height 16
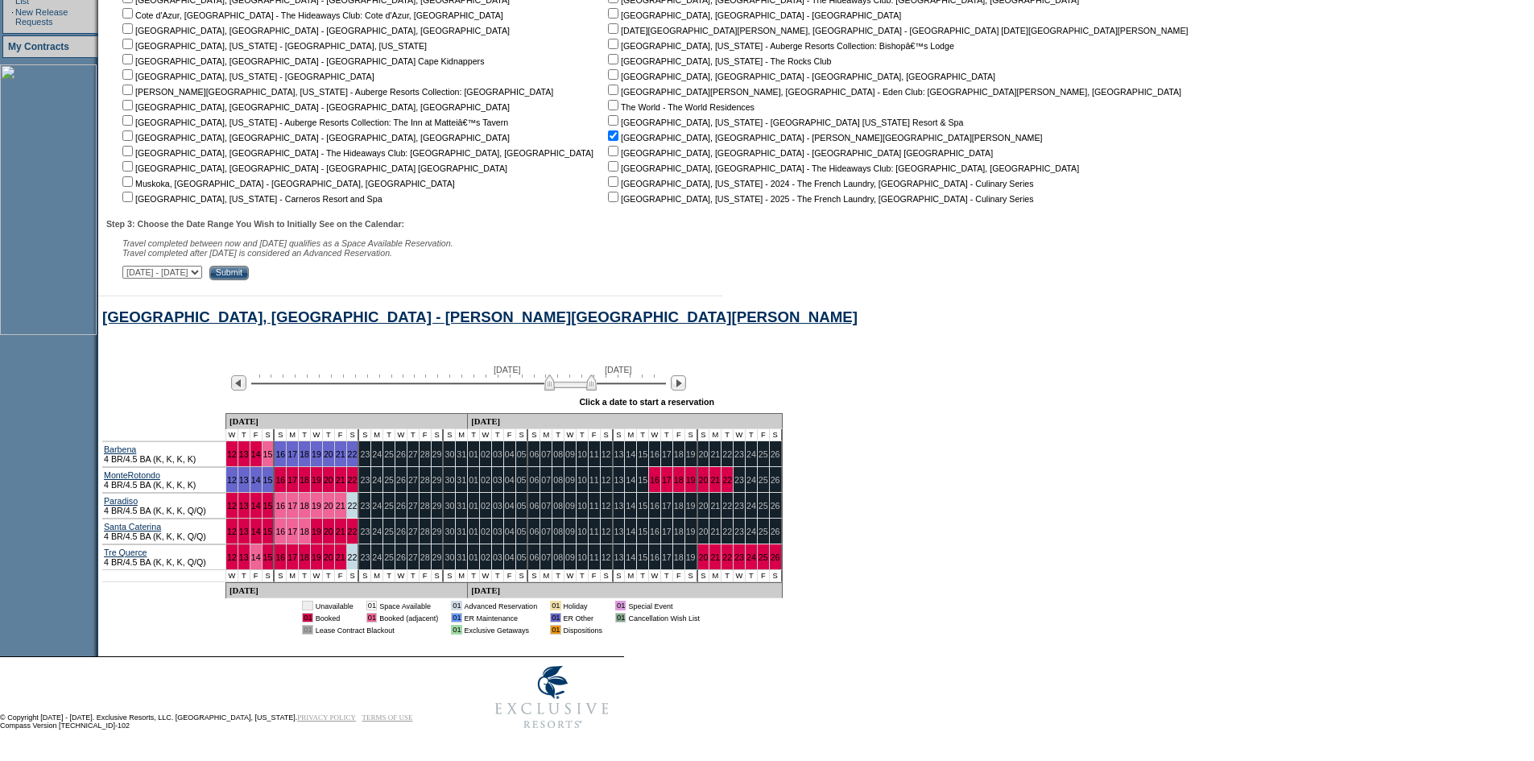
click at [567, 374] on img at bounding box center [570, 382] width 52 height 16
